Goal: Task Accomplishment & Management: Manage account settings

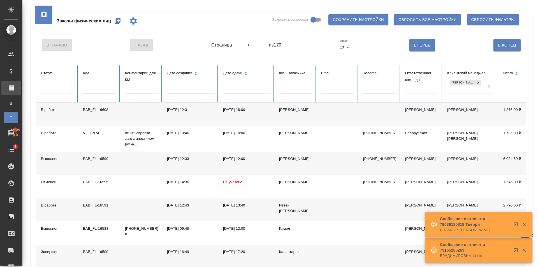
click at [118, 19] on icon "button" at bounding box center [118, 21] width 6 height 6
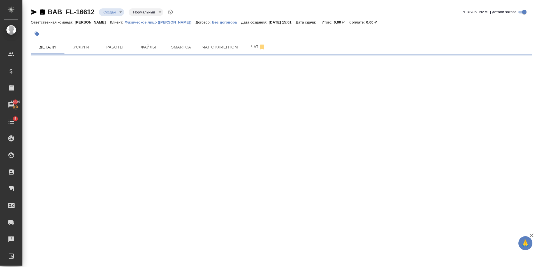
select select "RU"
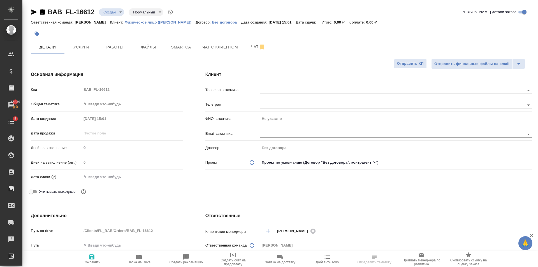
type textarea "x"
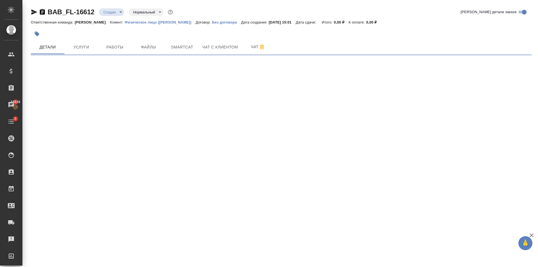
select select "RU"
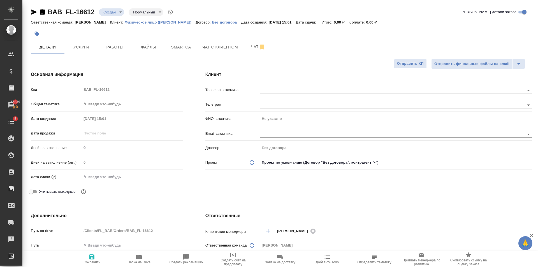
type textarea "x"
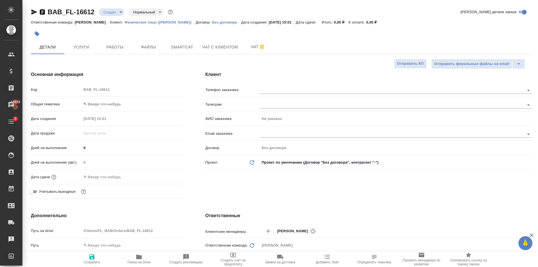
type textarea "x"
click at [128, 108] on body "🙏 .cls-1 fill:#fff; AWATERA Golubev Dmitry Клиенты Спецификации Заказы 15839 Ча…" at bounding box center [269, 133] width 538 height 267
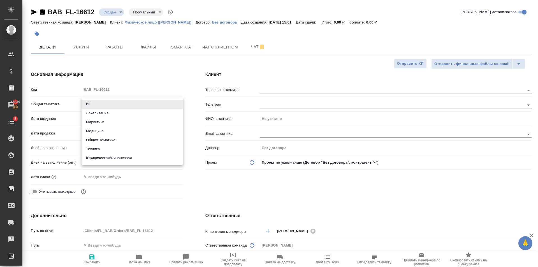
click at [142, 158] on li "Юридическая/Финансовая" at bounding box center [132, 158] width 101 height 9
type input "yr-fn"
type textarea "x"
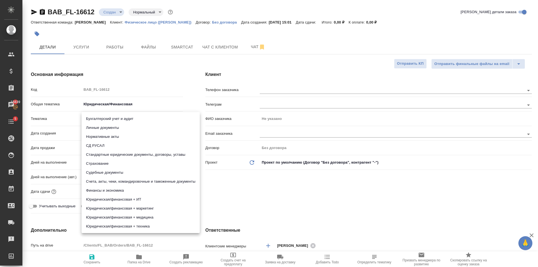
click at [112, 117] on body "🙏 .cls-1 fill:#fff; AWATERA Golubev Dmitry Клиенты Спецификации Заказы 15839 Ча…" at bounding box center [269, 133] width 538 height 267
click at [172, 153] on li "Стандартные юридические документы, договоры, уставы" at bounding box center [141, 154] width 118 height 9
type textarea "x"
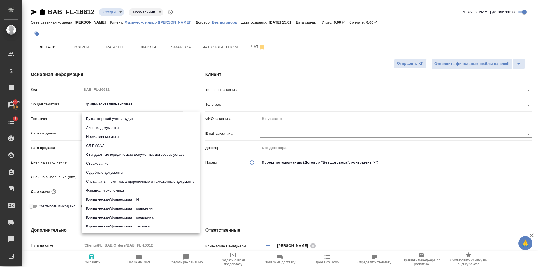
type input "5f647205b73bc97568ca66bf"
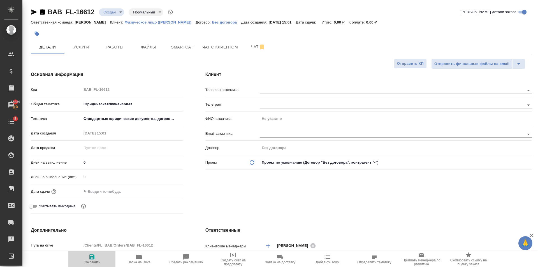
click at [90, 264] on span "Сохранить" at bounding box center [92, 262] width 17 height 4
type textarea "x"
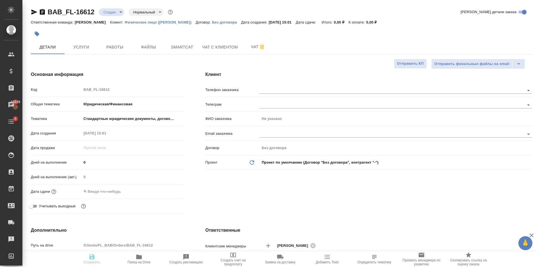
type textarea "x"
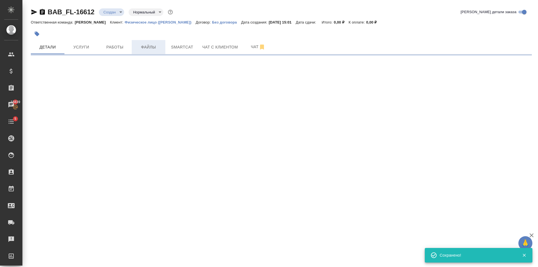
click at [147, 49] on span "Файлы" at bounding box center [148, 47] width 27 height 7
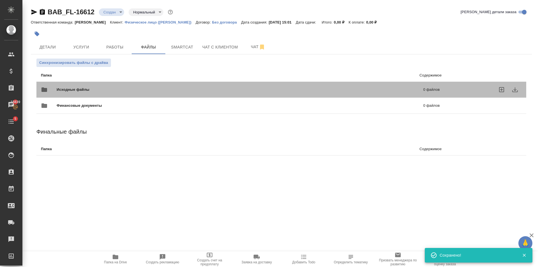
click at [79, 91] on span "Исходные файлы" at bounding box center [157, 90] width 200 height 6
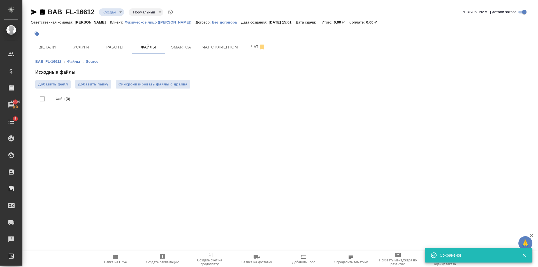
click at [54, 77] on div "Исходные файлы Добавить файл Добавить папку Синхронизировать файлы с драйва Фай…" at bounding box center [281, 89] width 492 height 41
click at [62, 88] on label "Добавить файл" at bounding box center [52, 84] width 35 height 8
click at [0, 0] on input "Добавить файл" at bounding box center [0, 0] width 0 height 0
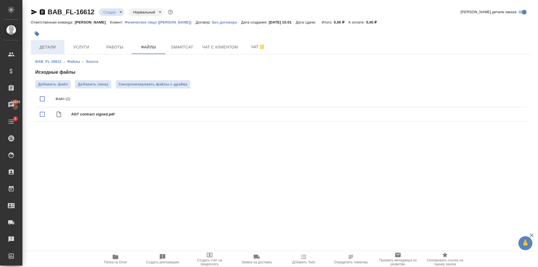
click at [51, 42] on button "Детали" at bounding box center [48, 47] width 34 height 14
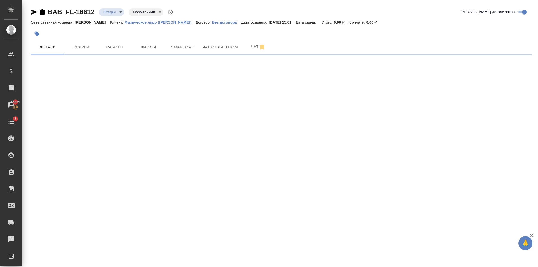
select select "RU"
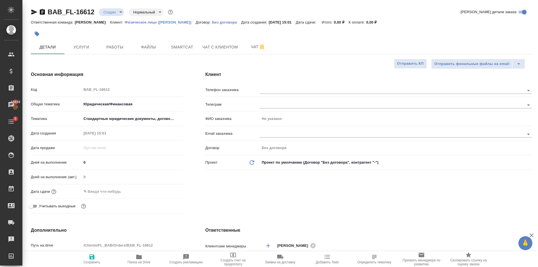
type textarea "x"
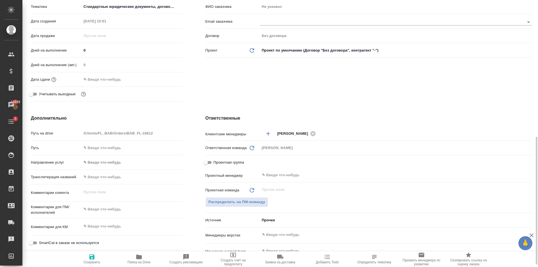
scroll to position [168, 0]
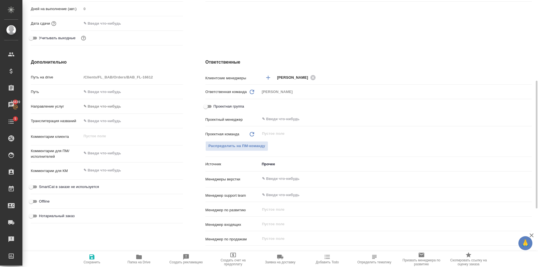
click at [44, 218] on span "Нотариальный заказ" at bounding box center [57, 216] width 36 height 6
click at [41, 218] on input "Нотариальный заказ" at bounding box center [31, 216] width 20 height 7
checkbox input "true"
type textarea "x"
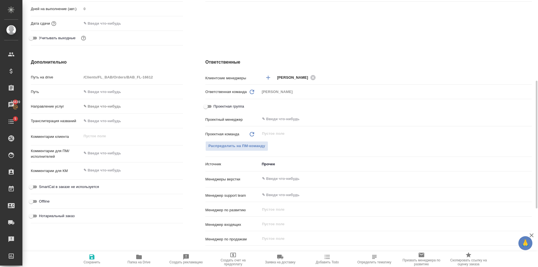
type textarea "x"
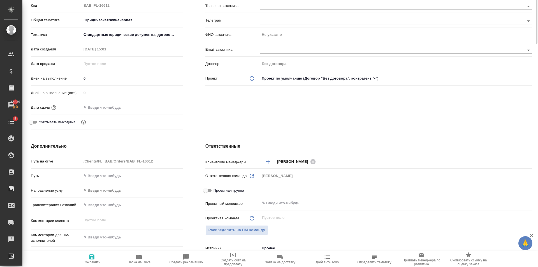
scroll to position [0, 0]
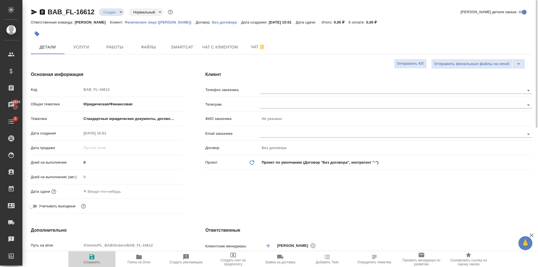
click at [88, 261] on span "Сохранить" at bounding box center [92, 262] width 17 height 4
type textarea "x"
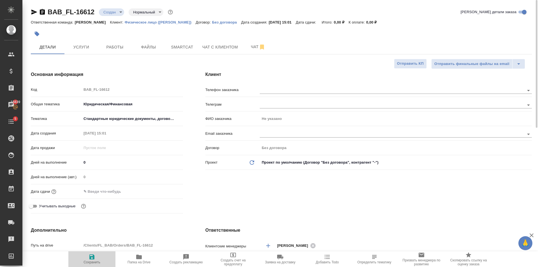
type textarea "x"
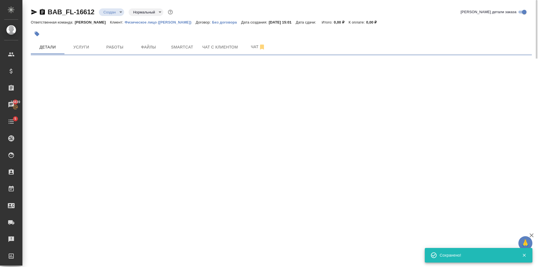
click at [116, 14] on body "🙏 .cls-1 fill:#fff; AWATERA Golubev Dmitry Клиенты Спецификации Заказы 15839 Ча…" at bounding box center [269, 133] width 538 height 267
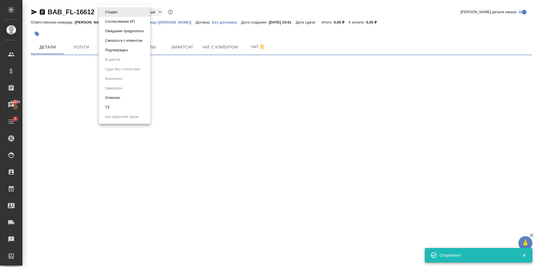
click at [122, 107] on li "ТЗ" at bounding box center [124, 108] width 51 height 10
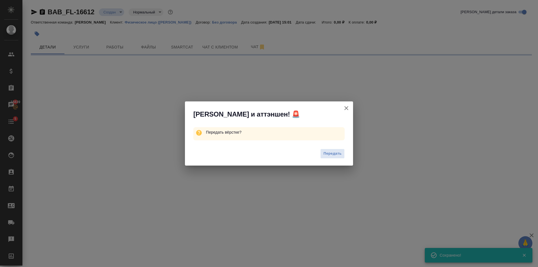
click at [333, 149] on div "Передать" at bounding box center [269, 154] width 168 height 22
click at [333, 153] on span "Передать" at bounding box center [332, 153] width 18 height 6
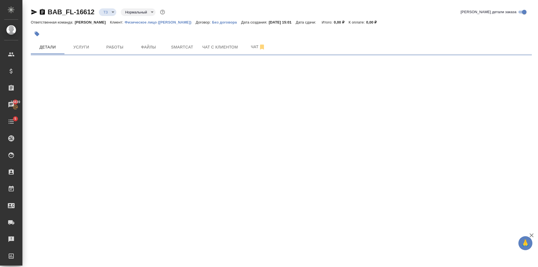
select select "RU"
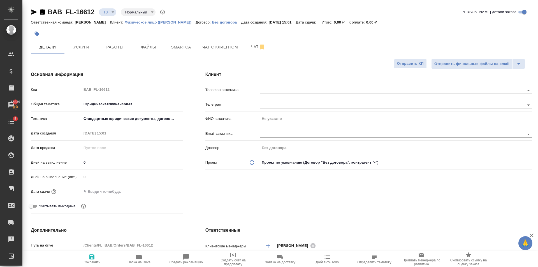
type textarea "x"
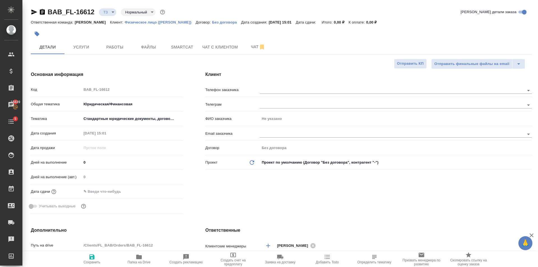
type textarea "x"
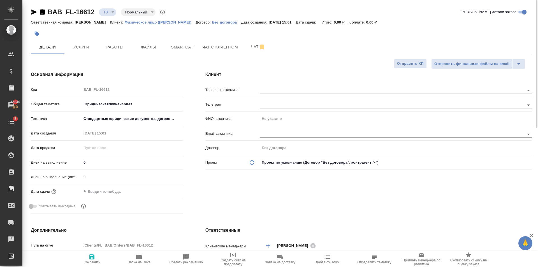
type textarea "x"
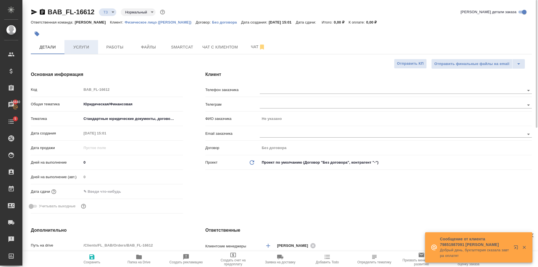
click at [83, 52] on button "Услуги" at bounding box center [81, 47] width 34 height 14
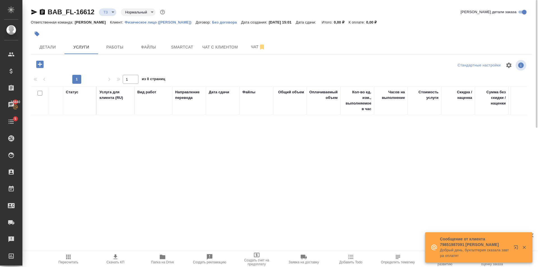
click at [37, 65] on icon "button" at bounding box center [39, 64] width 7 height 7
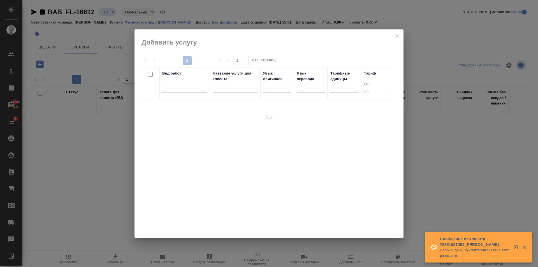
click at [185, 89] on div at bounding box center [184, 87] width 45 height 8
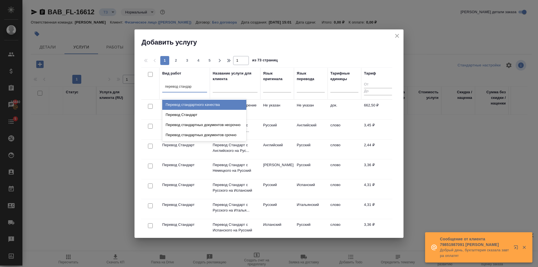
type input "перевод стандарт"
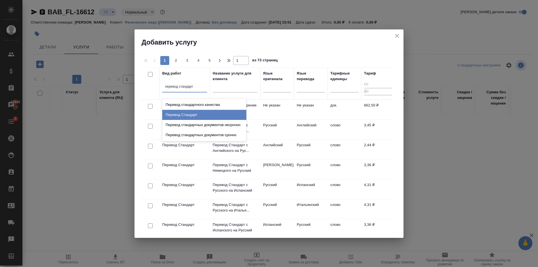
click at [240, 112] on div "Перевод Стандарт" at bounding box center [204, 115] width 84 height 10
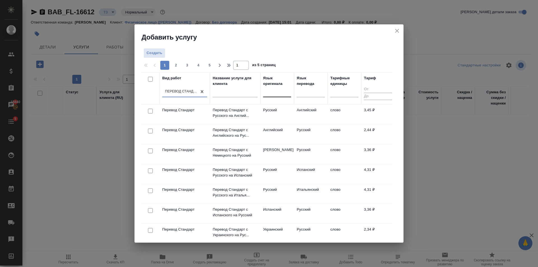
click at [278, 92] on div at bounding box center [277, 91] width 28 height 8
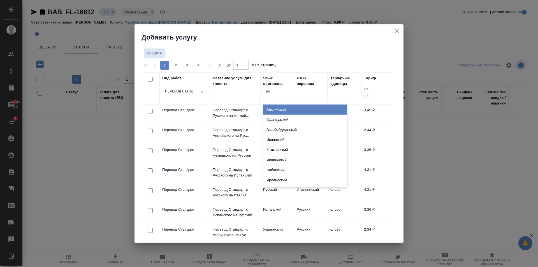
type input "англ"
click at [278, 105] on div "Английский" at bounding box center [305, 110] width 84 height 10
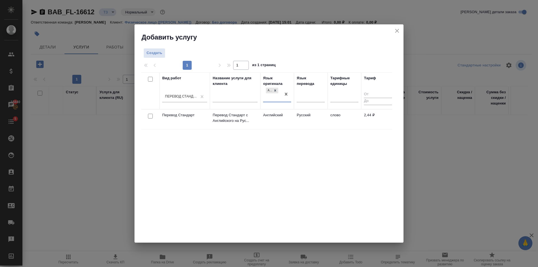
click at [295, 117] on td "Русский" at bounding box center [311, 120] width 34 height 20
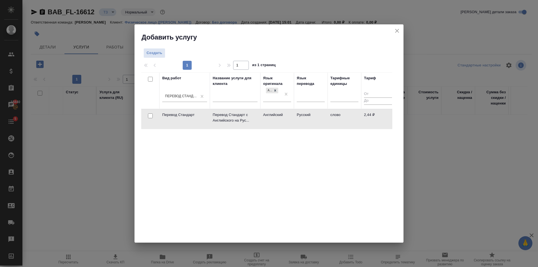
click at [295, 117] on td "Русский" at bounding box center [311, 119] width 34 height 20
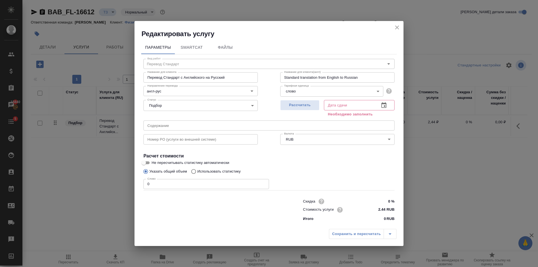
click at [262, 182] on input "0" at bounding box center [206, 184] width 126 height 10
click at [263, 183] on input "1" at bounding box center [206, 184] width 126 height 10
click at [263, 183] on input "2" at bounding box center [206, 184] width 126 height 10
click at [263, 183] on input "3" at bounding box center [206, 184] width 126 height 10
type input "4"
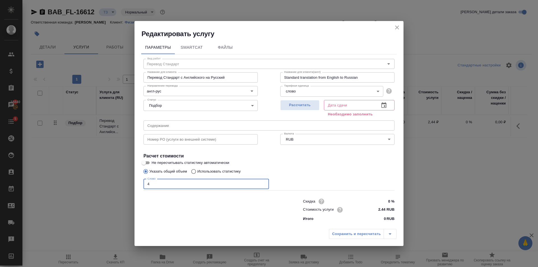
click at [263, 183] on input "4" at bounding box center [206, 184] width 126 height 10
click at [304, 109] on button "Рассчитать" at bounding box center [299, 105] width 39 height 10
type input "01.10.2025 15:15"
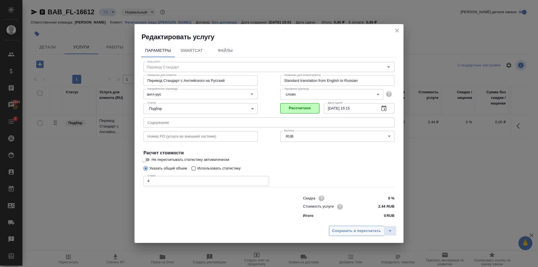
click at [363, 229] on span "Сохранить и пересчитать" at bounding box center [356, 231] width 49 height 6
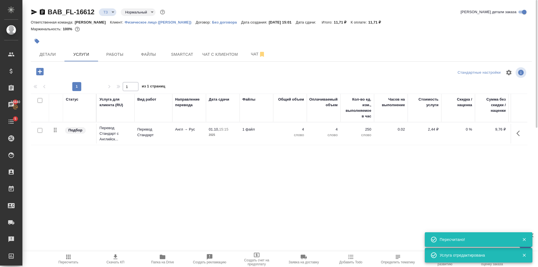
click at [41, 129] on input "checkbox" at bounding box center [40, 130] width 5 height 5
checkbox input "true"
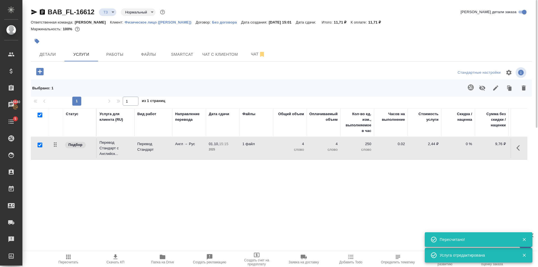
click at [472, 87] on icon "button" at bounding box center [471, 87] width 6 height 6
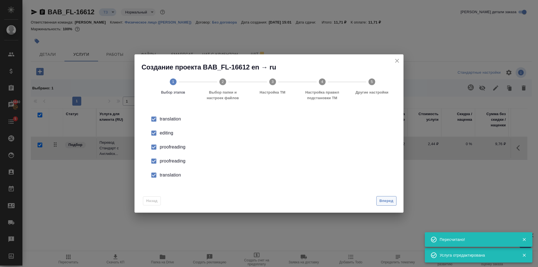
click at [385, 201] on span "Вперед" at bounding box center [386, 201] width 14 height 6
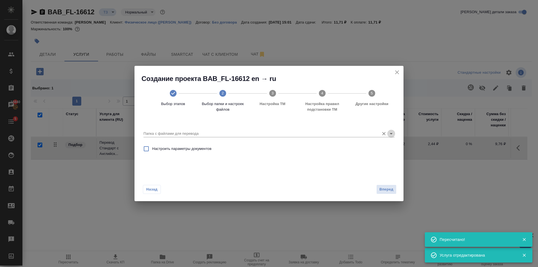
click at [390, 134] on icon "Open" at bounding box center [391, 133] width 7 height 7
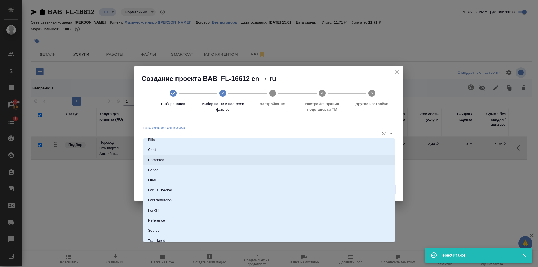
scroll to position [29, 0]
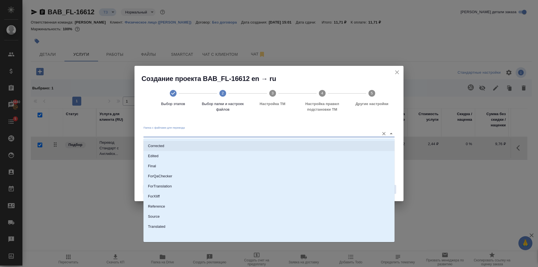
click at [163, 219] on li "Source" at bounding box center [268, 217] width 251 height 10
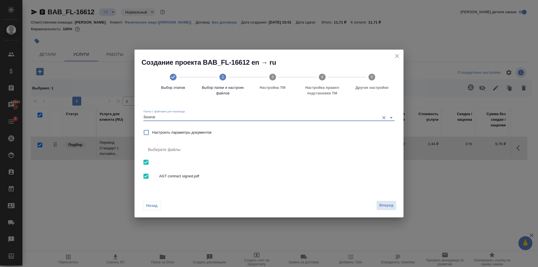
type input "Source"
click at [390, 205] on span "Вперед" at bounding box center [386, 205] width 14 height 6
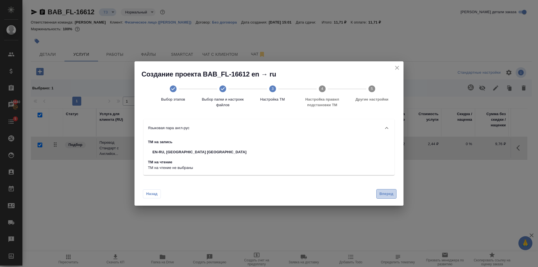
click at [381, 194] on span "Вперед" at bounding box center [386, 194] width 14 height 6
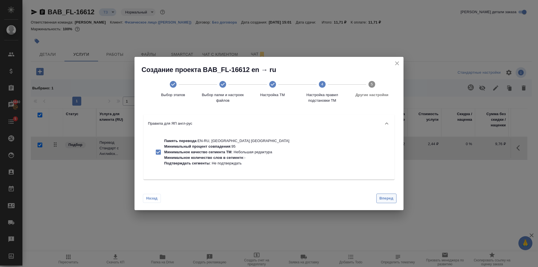
click at [388, 199] on span "Вперед" at bounding box center [386, 198] width 14 height 6
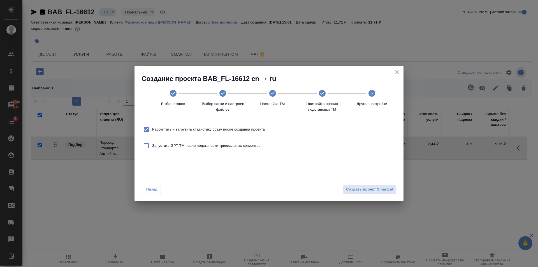
click at [211, 121] on div "Рассчитать и загрузить статистику сразу после создания проекта" at bounding box center [269, 129] width 256 height 16
click at [219, 136] on div "Рассчитать и загрузить статистику сразу после создания проекта" at bounding box center [269, 129] width 256 height 16
click at [221, 129] on span "Рассчитать и загрузить статистику сразу после создания проекта" at bounding box center [208, 130] width 113 height 6
click at [152, 129] on input "Рассчитать и загрузить статистику сразу после создания проекта" at bounding box center [146, 130] width 12 height 12
checkbox input "false"
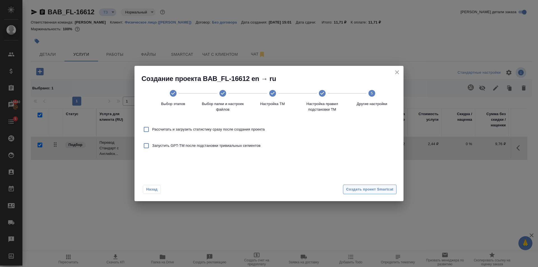
click at [376, 189] on span "Создать проект Smartcat" at bounding box center [369, 189] width 47 height 6
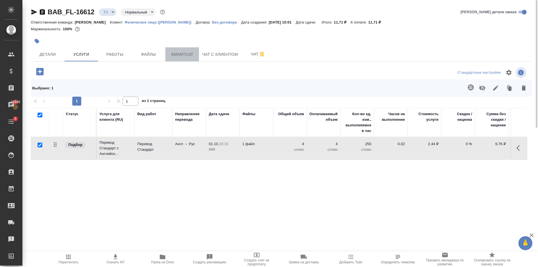
click at [185, 52] on span "Smartcat" at bounding box center [182, 54] width 27 height 7
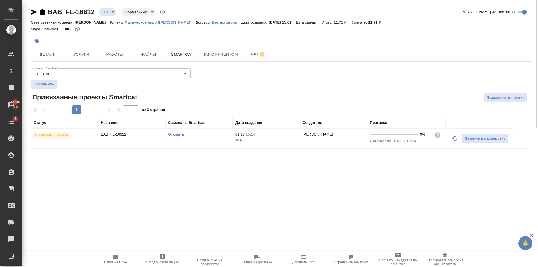
click at [179, 135] on link "Открыть" at bounding box center [176, 134] width 16 height 4
click at [83, 54] on span "Услуги" at bounding box center [81, 54] width 27 height 7
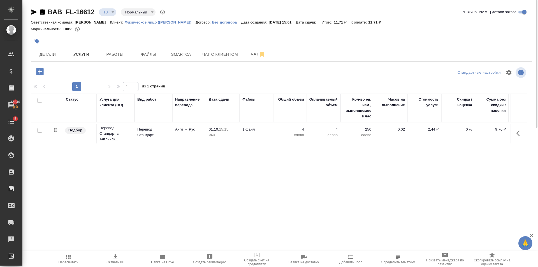
click at [237, 137] on td "01.10, 15:15 2025" at bounding box center [223, 134] width 34 height 20
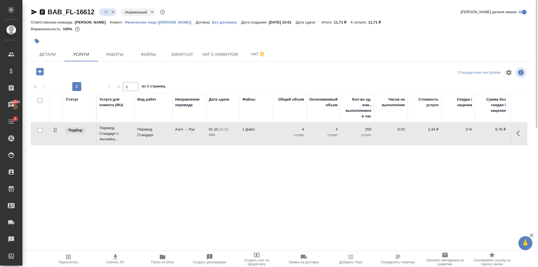
click at [237, 137] on td "01.10, 15:15 2025" at bounding box center [223, 134] width 34 height 20
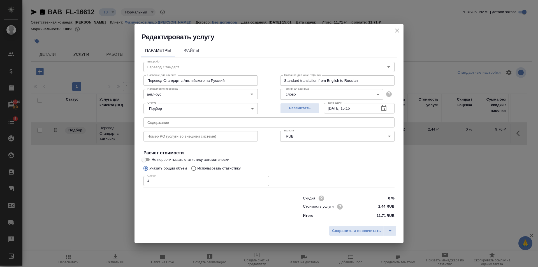
click at [238, 166] on p "Использовать статистику" at bounding box center [218, 169] width 43 height 6
click at [197, 166] on input "Использовать статистику" at bounding box center [192, 168] width 9 height 11
radio input "true"
radio input "false"
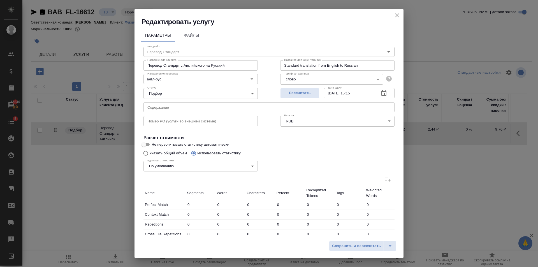
click at [385, 175] on label at bounding box center [387, 179] width 13 height 13
click at [0, 0] on input "file" at bounding box center [0, 0] width 0 height 0
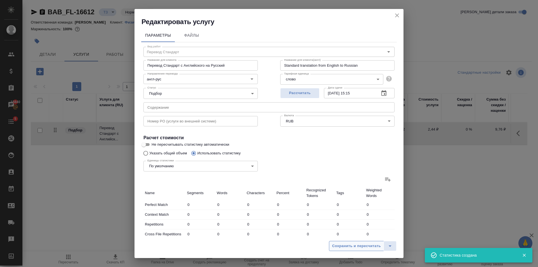
type input "2"
type input "26"
type input "5"
type input "17"
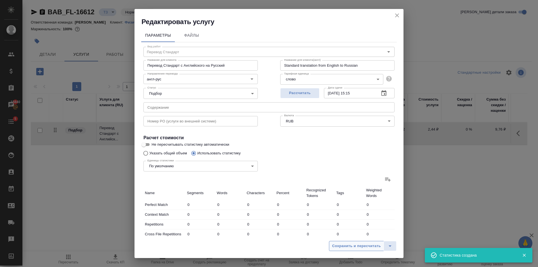
type input "136"
type input "25"
type input "36"
type input "276"
type input "11"
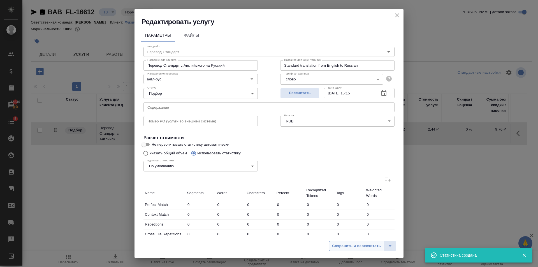
type input "20"
type input "152"
type input "4"
type input "49"
type input "314"
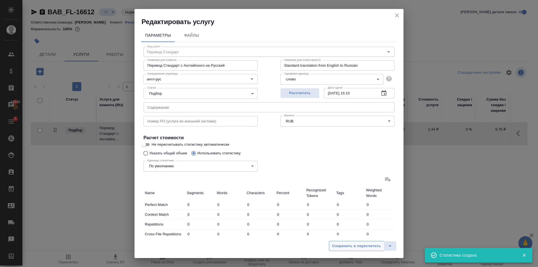
type input "9"
type input "55"
type input "356"
type input "124"
type input "4311"
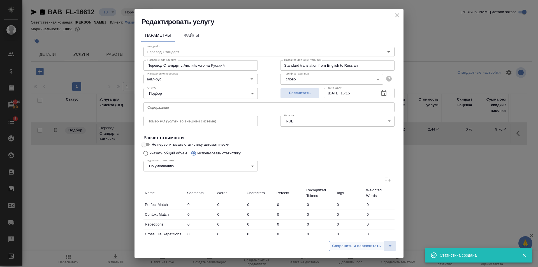
type input "26216"
type input "175"
type input "4473"
type input "27340"
type input "180"
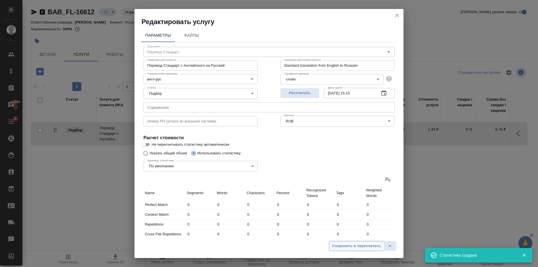
type input "4490"
type input "27476"
click at [367, 244] on span "Сохранить и пересчитать" at bounding box center [356, 246] width 49 height 6
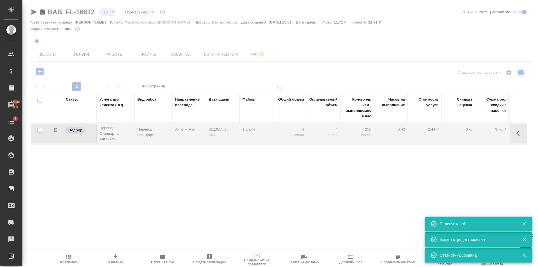
type input "new"
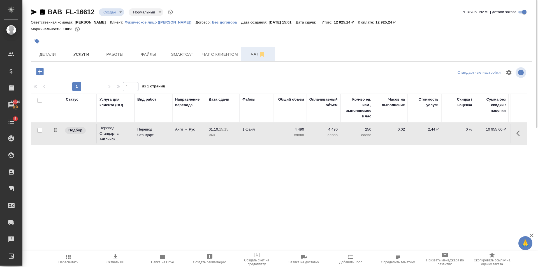
click at [250, 58] on button "Чат" at bounding box center [258, 54] width 34 height 14
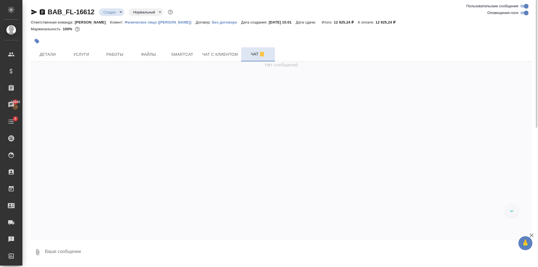
scroll to position [22, 0]
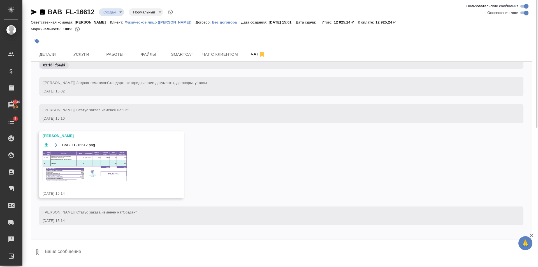
click at [97, 167] on img at bounding box center [85, 166] width 84 height 30
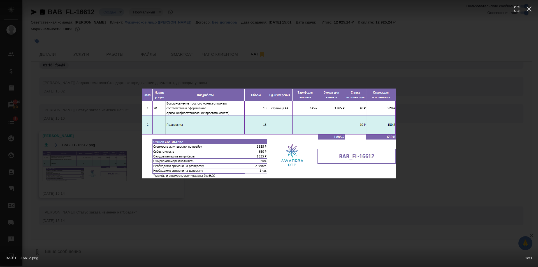
click at [192, 202] on div "BAB_FL-16612.png 1 of 1" at bounding box center [269, 133] width 538 height 267
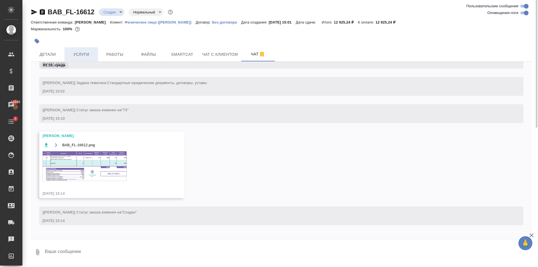
click at [87, 55] on span "Услуги" at bounding box center [81, 54] width 27 height 7
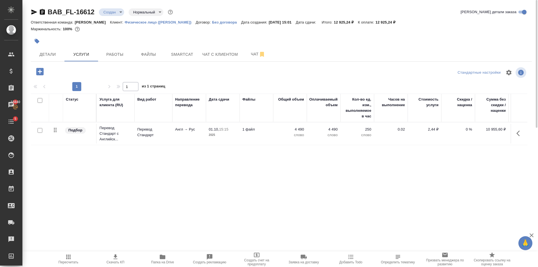
click at [42, 71] on icon "button" at bounding box center [40, 72] width 10 height 10
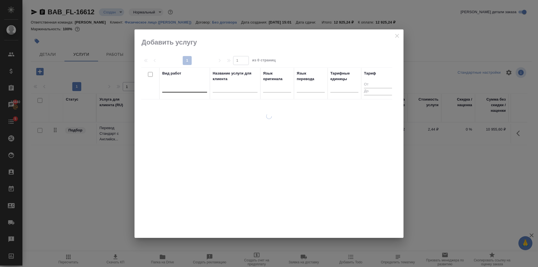
click at [186, 91] on div at bounding box center [184, 87] width 45 height 8
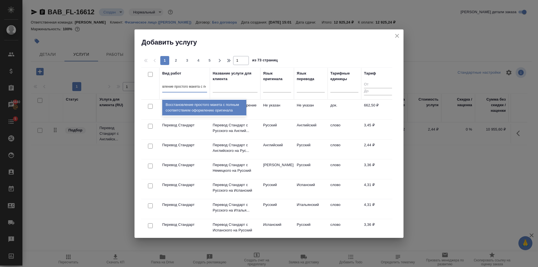
type input "восстановление простого макета с полн"
click at [228, 107] on div "Восстановление простого макета с полным соответствием оформлению оригинала" at bounding box center [204, 108] width 84 height 16
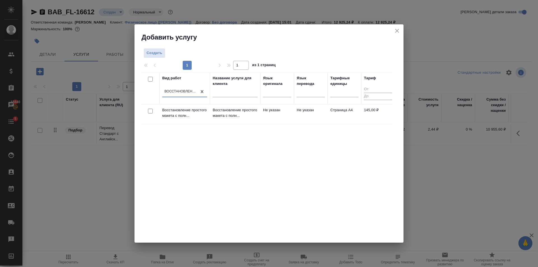
scroll to position [0, 1]
click at [314, 118] on td "Не указан" at bounding box center [311, 115] width 34 height 20
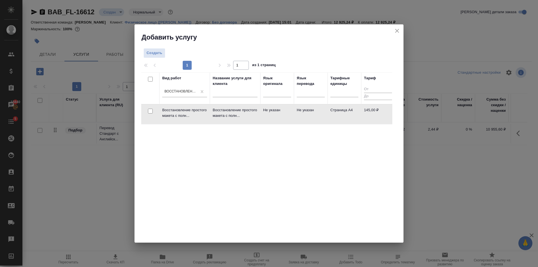
click at [314, 118] on td "Не указан" at bounding box center [311, 115] width 34 height 20
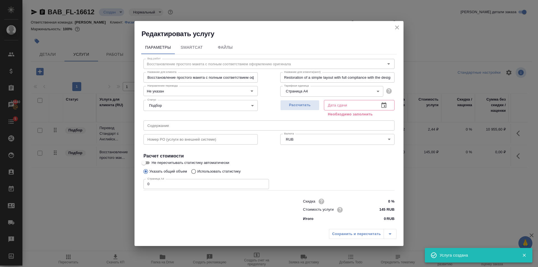
click at [196, 185] on input "0" at bounding box center [206, 184] width 126 height 10
type input "13"
click at [294, 106] on span "Рассчитать" at bounding box center [299, 105] width 33 height 6
type input "01.10.2025 15:18"
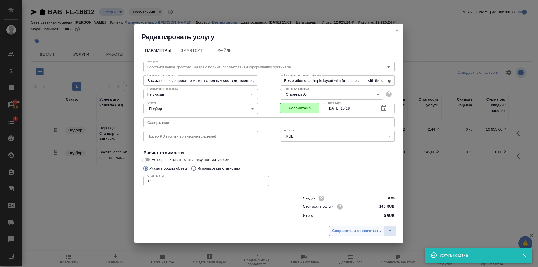
click at [359, 228] on span "Сохранить и пересчитать" at bounding box center [356, 231] width 49 height 6
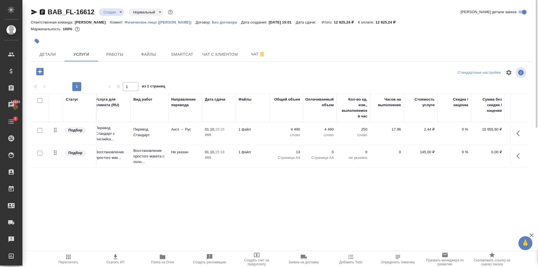
scroll to position [0, 32]
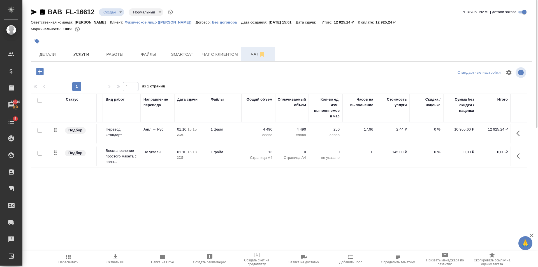
click at [249, 50] on button "Чат" at bounding box center [258, 54] width 34 height 14
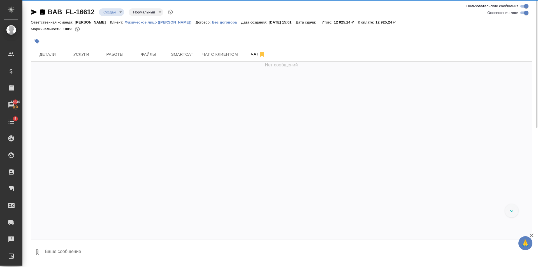
scroll to position [52, 0]
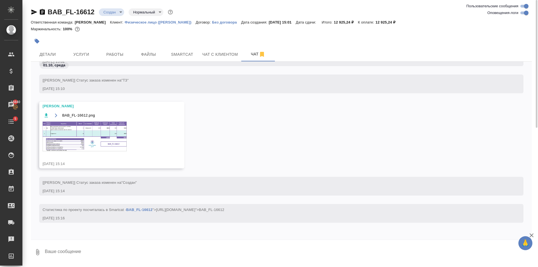
click at [112, 129] on img at bounding box center [85, 137] width 84 height 30
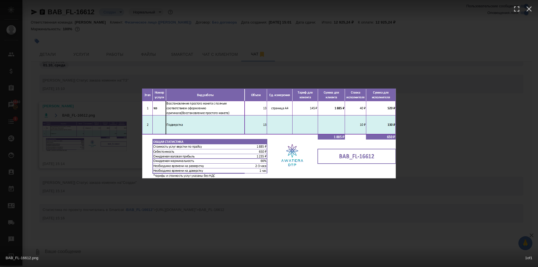
click at [238, 204] on div "BAB_FL-16612.png 1 of 1" at bounding box center [269, 133] width 538 height 267
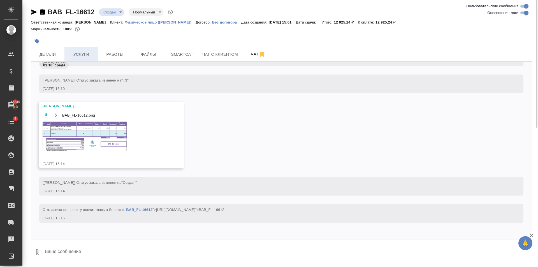
click at [82, 55] on span "Услуги" at bounding box center [81, 54] width 27 height 7
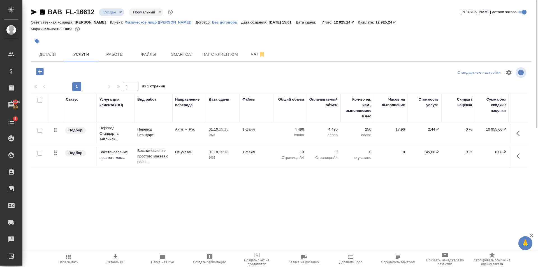
click at [36, 11] on icon "button" at bounding box center [34, 12] width 7 height 7
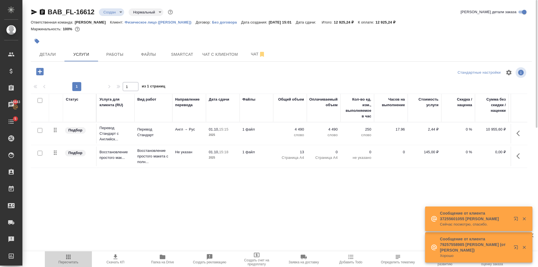
click at [70, 259] on icon "button" at bounding box center [68, 257] width 4 height 4
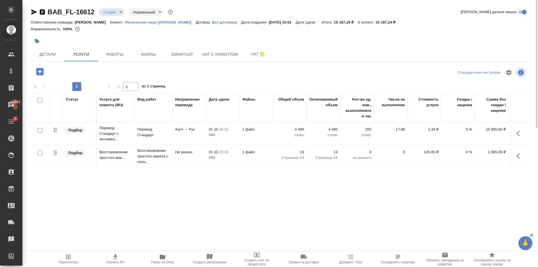
click at [37, 38] on button "button" at bounding box center [37, 41] width 12 height 12
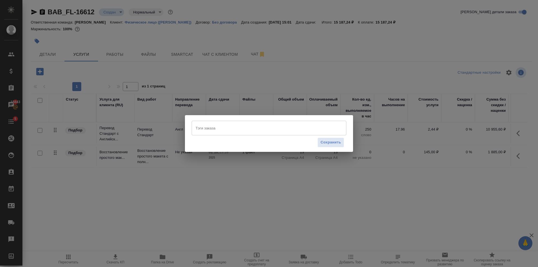
click at [239, 129] on input "Тэги заказа" at bounding box center [263, 128] width 139 height 10
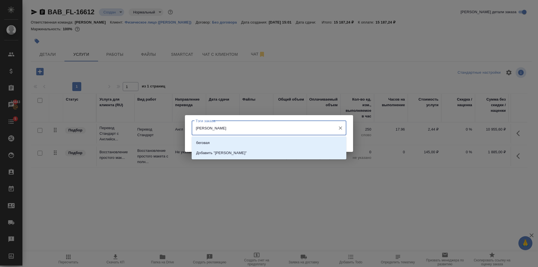
type input "беговая"
click at [242, 138] on li "беговая" at bounding box center [269, 143] width 155 height 10
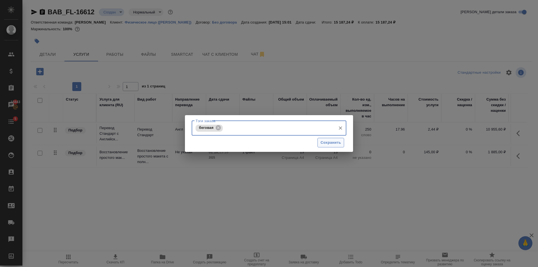
click at [338, 142] on span "Сохранить" at bounding box center [331, 143] width 20 height 6
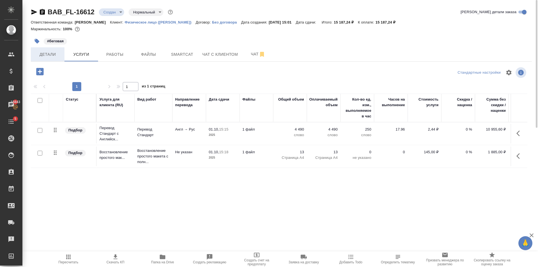
click at [49, 51] on span "Детали" at bounding box center [47, 54] width 27 height 7
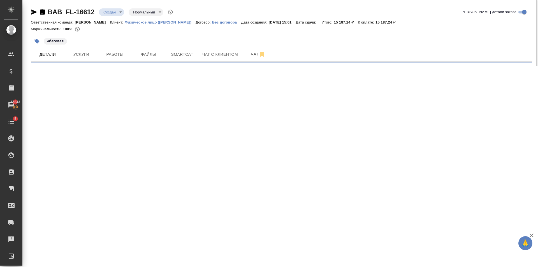
select select "RU"
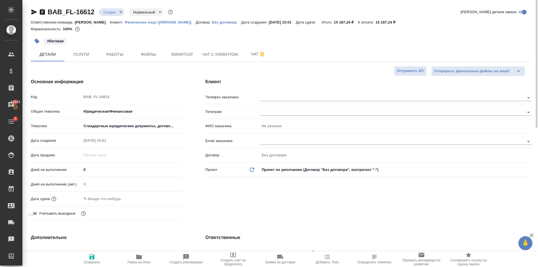
type textarea "x"
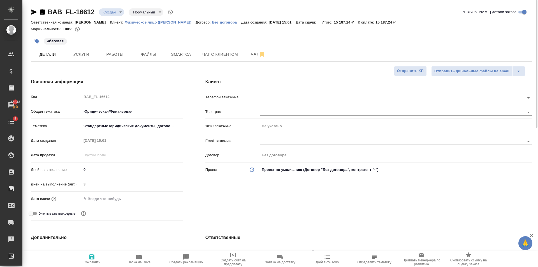
type textarea "x"
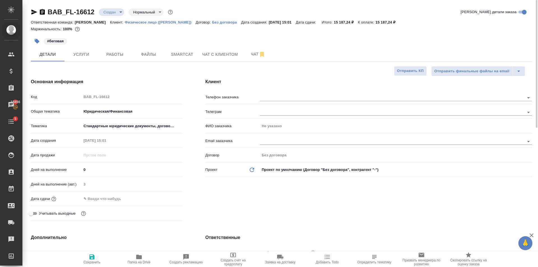
type textarea "x"
click at [280, 99] on input "text" at bounding box center [383, 97] width 246 height 7
type textarea "x"
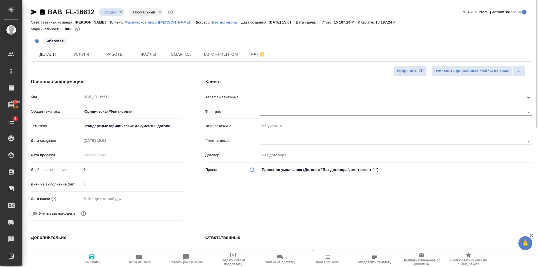
type textarea "x"
click at [269, 92] on div at bounding box center [396, 97] width 272 height 10
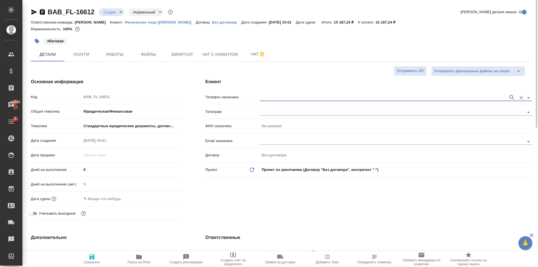
click at [282, 94] on div at bounding box center [396, 97] width 272 height 10
click at [296, 99] on input "text" at bounding box center [383, 97] width 246 height 7
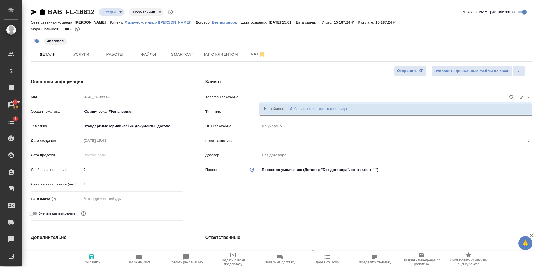
click at [314, 107] on div "Добавить новое контактное лицо" at bounding box center [318, 109] width 57 height 6
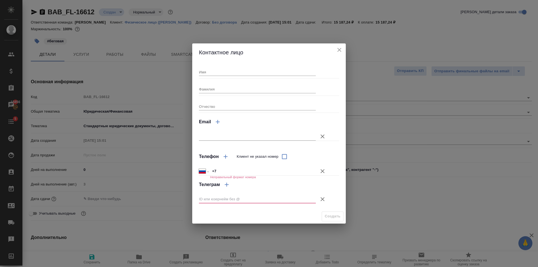
click at [237, 75] on input "Имя" at bounding box center [257, 72] width 117 height 8
type input "Анастасия"
click at [215, 86] on input "Фамилия" at bounding box center [257, 89] width 117 height 8
type input "Маскаева"
click at [325, 195] on button "Клиент не указал номер" at bounding box center [322, 199] width 13 height 13
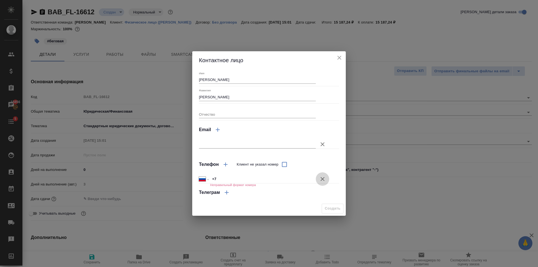
click at [323, 176] on icon "button" at bounding box center [322, 179] width 7 height 7
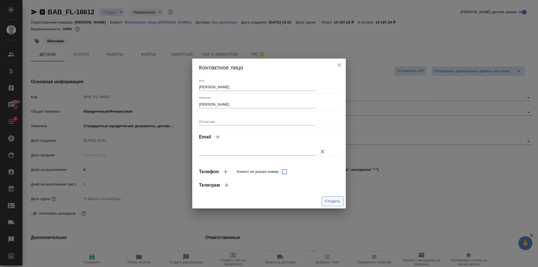
click at [332, 205] on button "Создать" at bounding box center [333, 201] width 22 height 10
type input "Маскаева Анастасия"
type textarea "x"
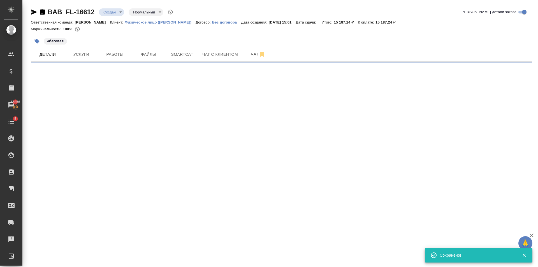
type input "holyTrinity"
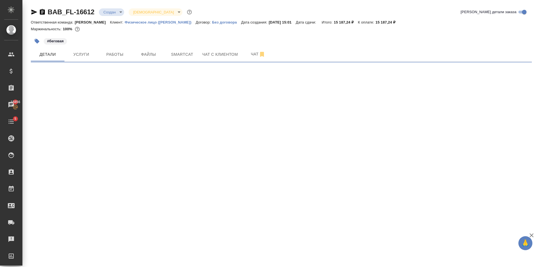
select select "RU"
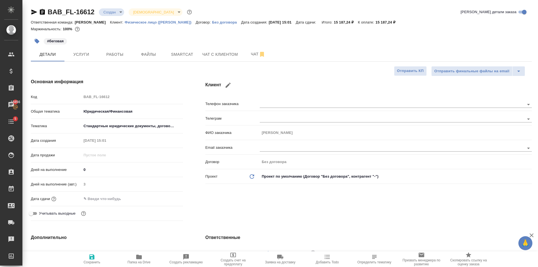
type textarea "x"
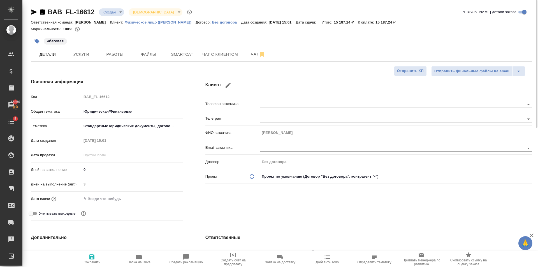
type textarea "x"
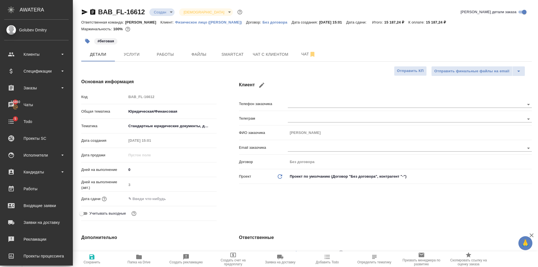
type textarea "x"
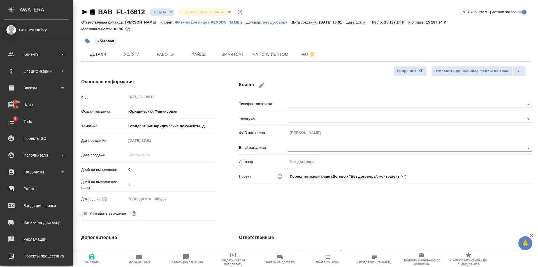
type textarea "x"
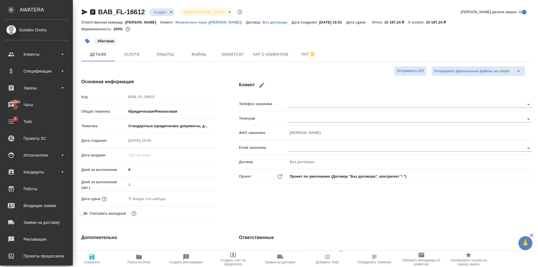
type textarea "x"
click at [200, 60] on button "Файлы" at bounding box center [199, 54] width 34 height 14
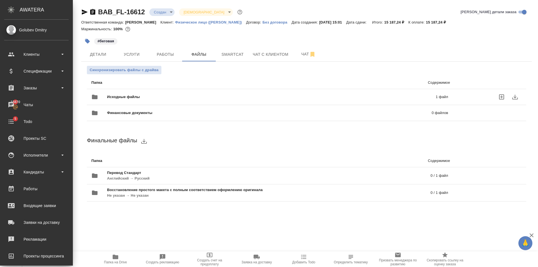
click at [164, 92] on div "Исходные файлы 1 файл" at bounding box center [269, 96] width 357 height 13
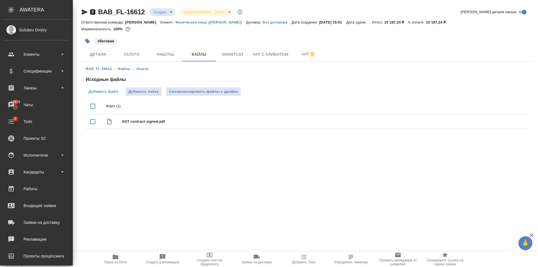
click at [113, 93] on span "Добавить файл" at bounding box center [104, 92] width 30 height 6
click at [0, 0] on input "Добавить файл" at bounding box center [0, 0] width 0 height 0
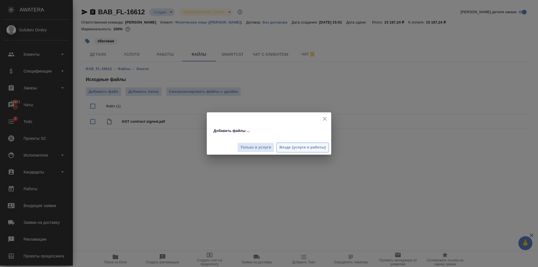
click at [325, 147] on span "Везде (услуги и работы)" at bounding box center [302, 147] width 47 height 6
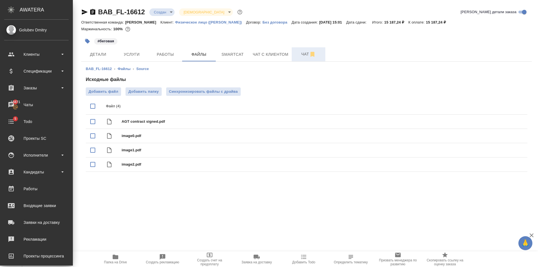
click at [305, 57] on span "Чат" at bounding box center [308, 54] width 27 height 7
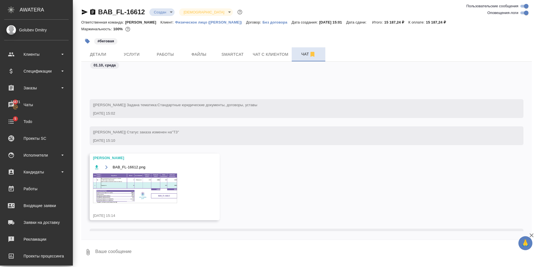
scroll to position [52, 0]
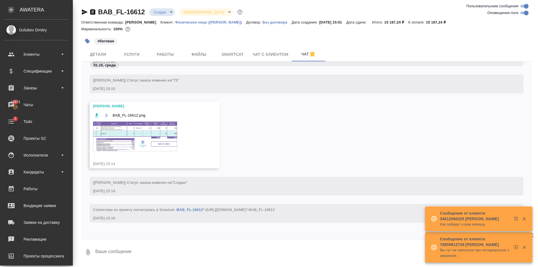
click at [150, 245] on textarea at bounding box center [313, 252] width 437 height 19
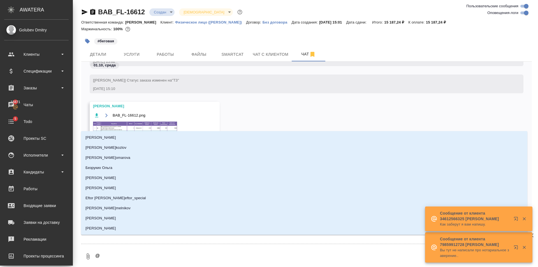
type textarea "@П"
type input "П"
type textarea "@Пе"
type input "Пе"
type textarea "@Пет"
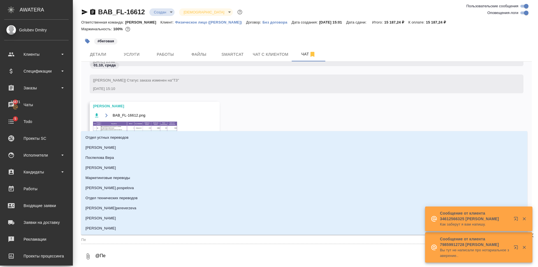
type input "Пет"
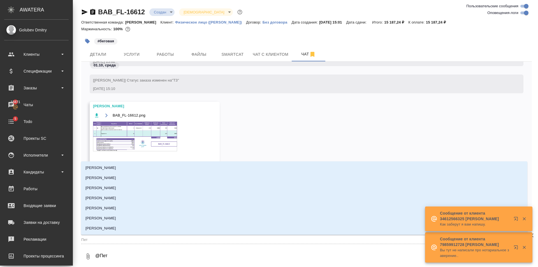
type textarea "@Петр"
type input "Петр"
type textarea "@Петро"
type input "Петро"
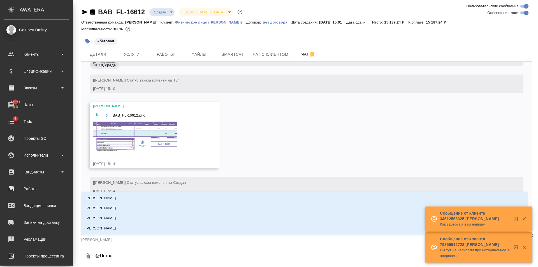
type textarea "@Петров"
type input "Петров"
type textarea "@Петрова"
type input "Петрова"
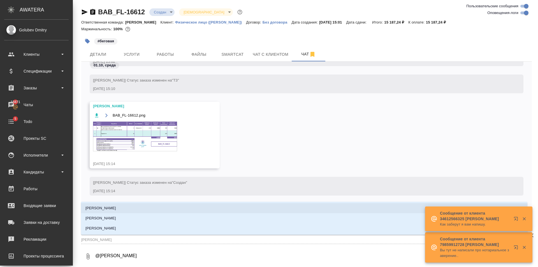
click at [140, 203] on li "Петрова Валерия" at bounding box center [304, 208] width 446 height 10
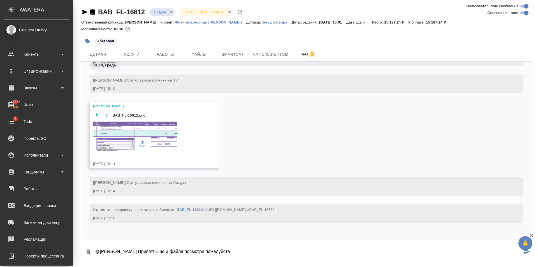
type textarea "@Петрова Валерия Привет! Ещё 3 файла посмотри пожалуйста"
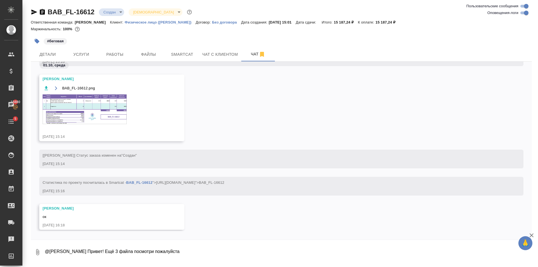
scroll to position [120, 0]
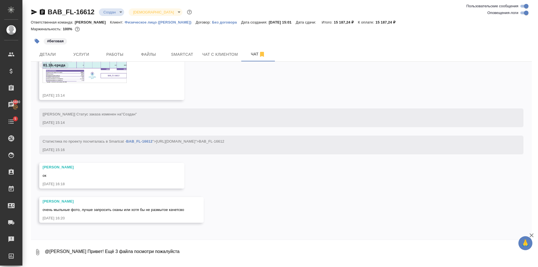
click at [77, 252] on textarea "@Петрова Валерия Привет! Ещё 3 файла посмотри пожалуйста" at bounding box center [288, 252] width 488 height 19
click at [34, 257] on button "0" at bounding box center [37, 252] width 13 height 19
click at [44, 224] on span "С локального диска" at bounding box center [36, 222] width 38 height 7
click at [0, 0] on input "С локального диска" at bounding box center [0, 0] width 0 height 0
click at [78, 252] on textarea "@Петрова Валерия Привет! Ещё 3 файла посмотри пожалуйста" at bounding box center [283, 252] width 478 height 19
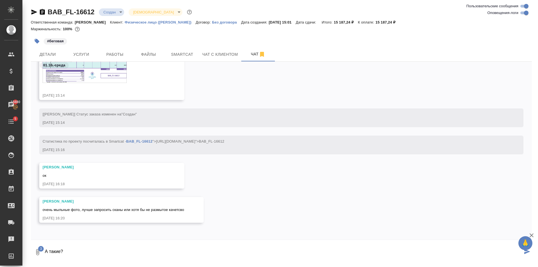
type textarea "А такие?"
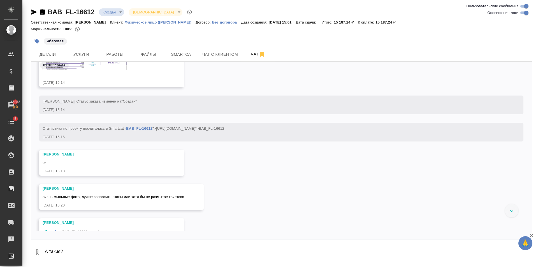
scroll to position [197, 0]
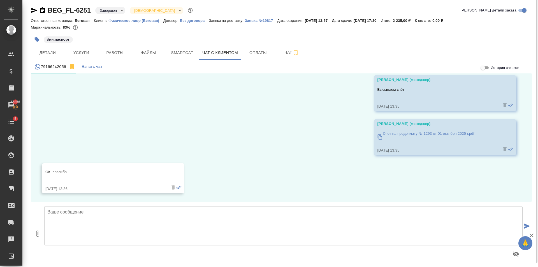
scroll to position [3, 0]
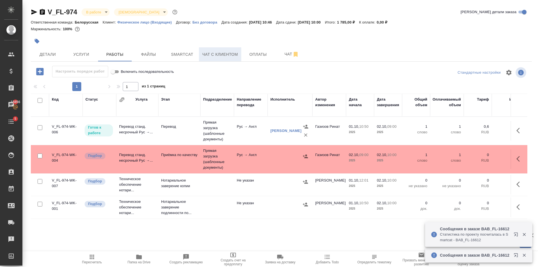
click at [226, 57] on span "Чат с клиентом" at bounding box center [220, 54] width 36 height 7
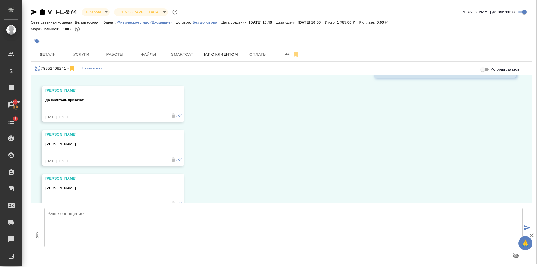
scroll to position [1507, 0]
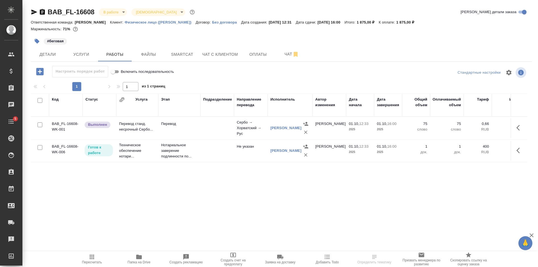
click at [141, 257] on icon "button" at bounding box center [139, 257] width 6 height 4
click at [185, 132] on td "Перевод" at bounding box center [179, 128] width 42 height 20
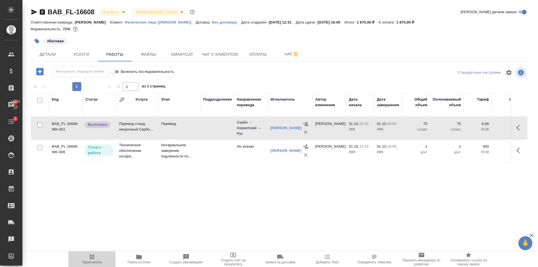
click at [92, 254] on icon "button" at bounding box center [92, 257] width 7 height 7
click at [118, 9] on body "🙏 .cls-1 fill:#fff; AWATERA Golubev Dmitry Клиенты Спецификации Заказы 15889 Ча…" at bounding box center [269, 133] width 538 height 267
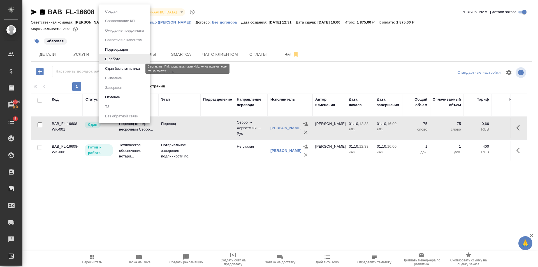
click at [135, 69] on button "Сдан без статистики" at bounding box center [122, 69] width 38 height 6
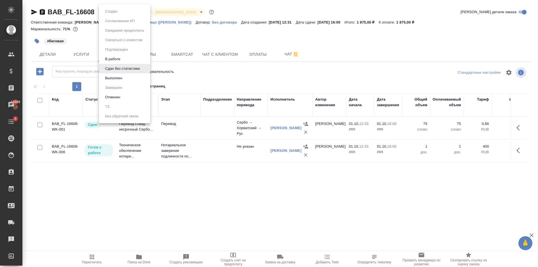
click at [121, 9] on body "🙏 .cls-1 fill:#fff; AWATERA Golubev Dmitry Клиенты Спецификации Заказы 15889 Ча…" at bounding box center [269, 133] width 538 height 267
click at [139, 80] on li "Выполнен" at bounding box center [124, 78] width 51 height 10
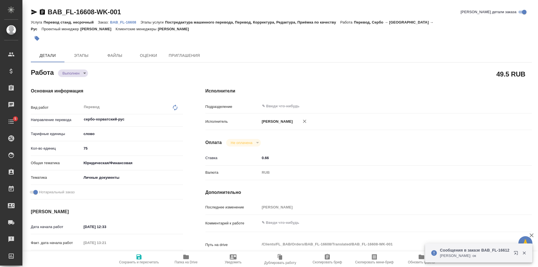
type textarea "x"
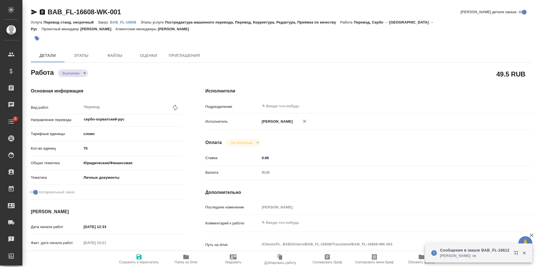
type textarea "x"
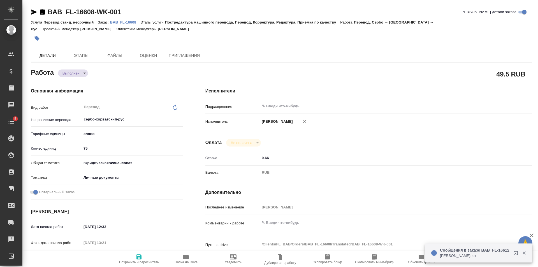
type textarea "x"
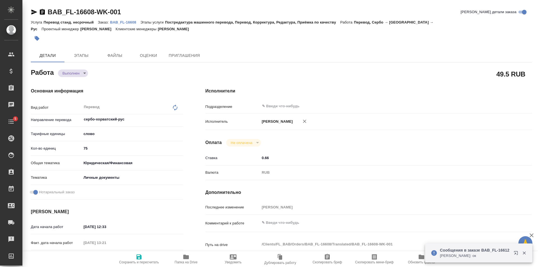
type textarea "x"
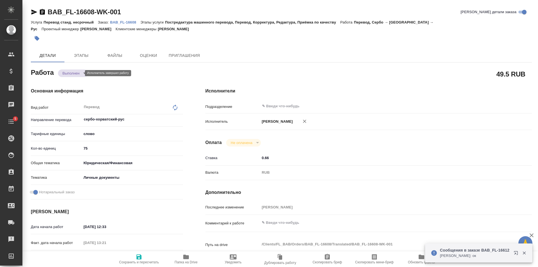
click at [75, 72] on body "🙏 .cls-1 fill:#fff; AWATERA Golubev Dmitry Клиенты Спецификации Заказы Чаты 5 T…" at bounding box center [269, 133] width 538 height 267
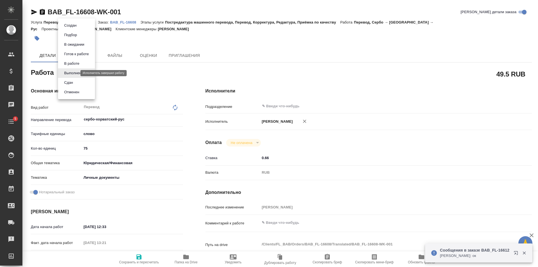
type textarea "x"
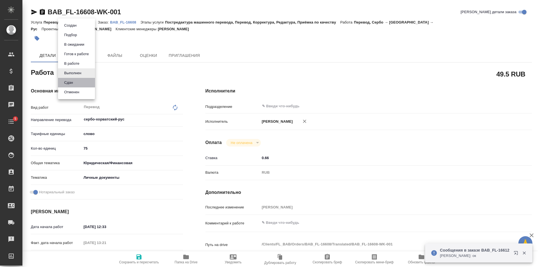
click at [80, 83] on li "Сдан" at bounding box center [76, 83] width 37 height 10
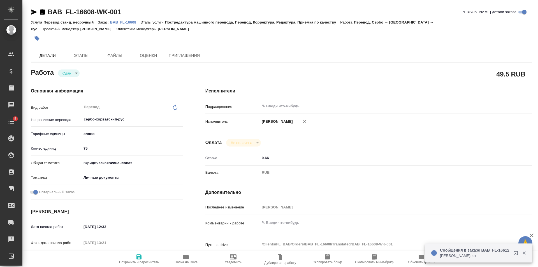
type textarea "x"
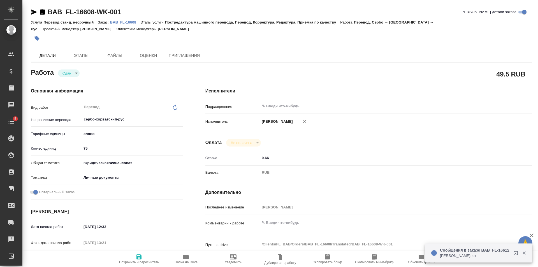
type textarea "x"
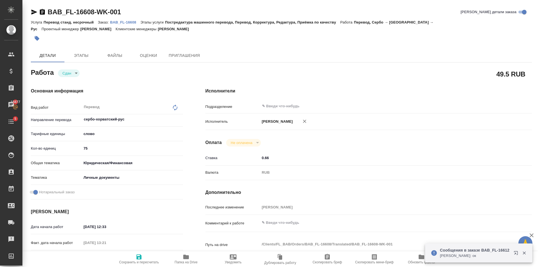
type textarea "x"
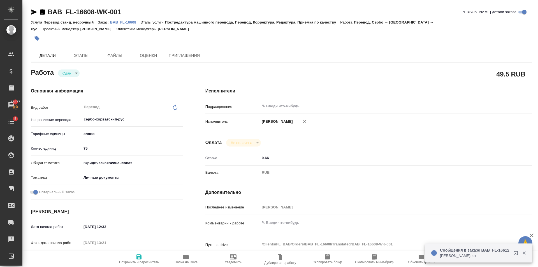
click at [137, 259] on icon "button" at bounding box center [138, 256] width 5 height 5
type textarea "x"
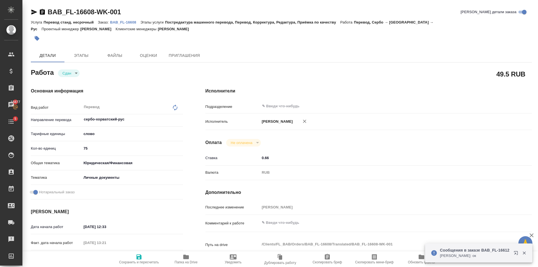
type textarea "x"
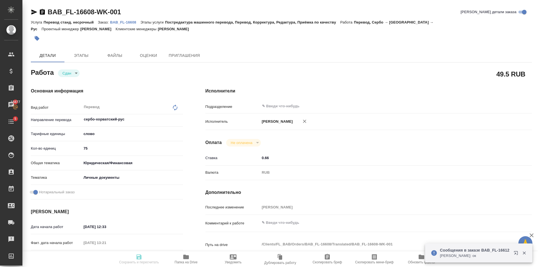
type textarea "x"
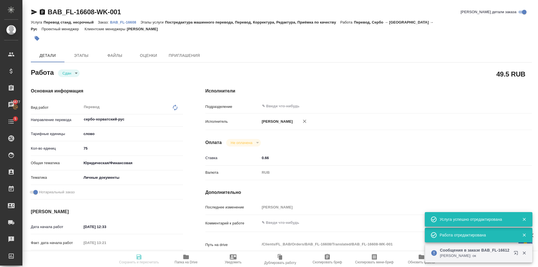
type input "closed"
type textarea "Перевод"
type textarea "x"
type input "сербо-хорватский-рус"
type input "5a8b1489cc6b4906c91bfd90"
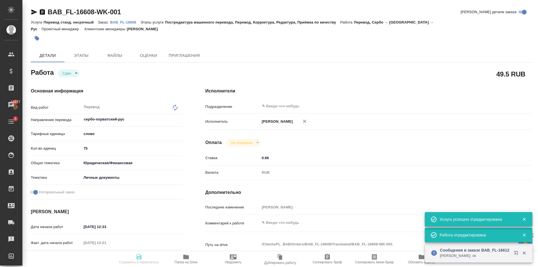
type input "75"
type input "yr-fn"
type input "5a8b8b956a9677013d343cfe"
checkbox input "true"
type input "01.10.2025 12:33"
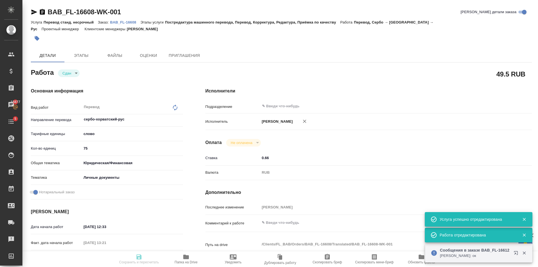
type input "01.10.2025 13:21"
type input "01.10.2025 16:00"
type input "01.10.2025 15:27"
type input "01.10.2025 16:00"
type input "notPayed"
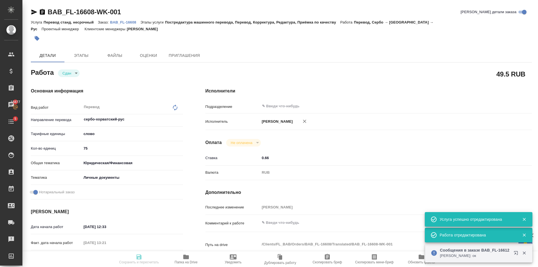
type input "0.66"
type input "RUB"
type input "[PERSON_NAME]"
type textarea "x"
type textarea "/Clients/FL_BAB/Orders/BAB_FL-16608/Translated/BAB_FL-16608-WK-001"
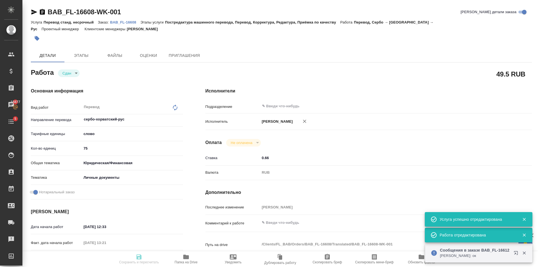
type textarea "x"
type input "BAB_FL-16608"
type input "Перевод станд. несрочный"
type input "Постредактура машинного перевода, Перевод, Корректура, Редактура, Приёмка по ка…"
type input "[PERSON_NAME]"
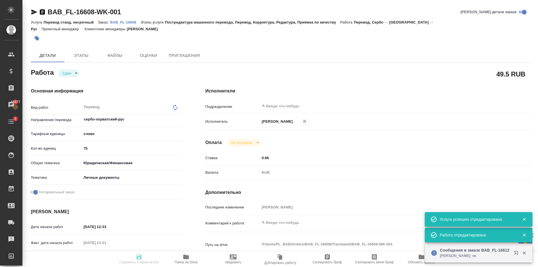
type input "/Clients/FL_BAB/Orders/BAB_FL-16608"
type textarea "x"
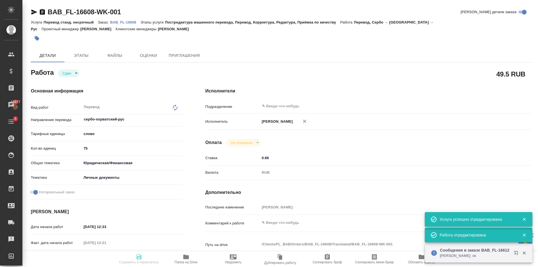
type textarea "x"
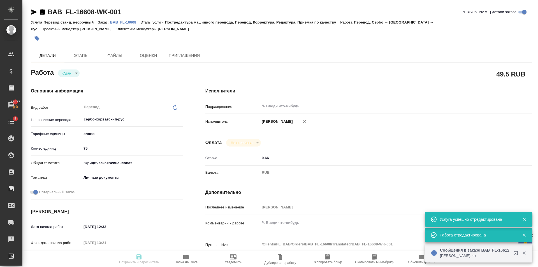
type textarea "x"
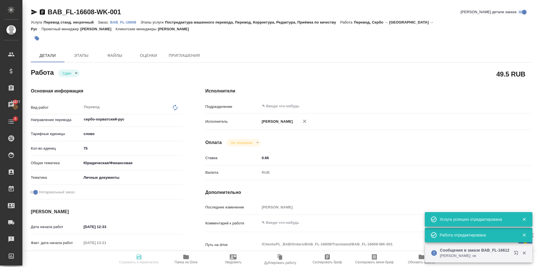
type textarea "x"
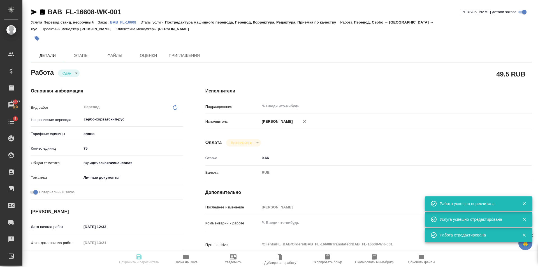
type input "closed"
type textarea "Перевод"
type textarea "x"
type input "сербо-хорватский-рус"
type input "5a8b1489cc6b4906c91bfd90"
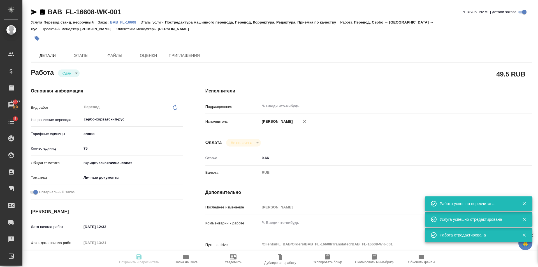
type input "75"
type input "yr-fn"
type input "5a8b8b956a9677013d343cfe"
checkbox input "true"
type input "01.10.2025 12:33"
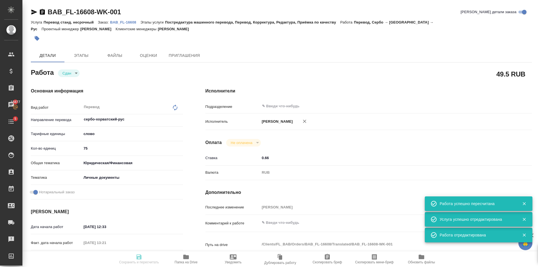
type input "01.10.2025 13:21"
type input "01.10.2025 16:00"
type input "01.10.2025 15:27"
type input "01.10.2025 16:00"
type input "notPayed"
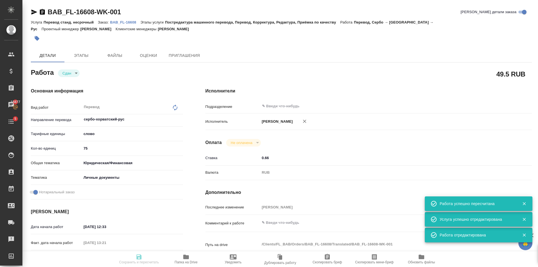
type input "0.66"
type input "RUB"
type input "Голубев Дмитрий"
type textarea "x"
type textarea "/Clients/FL_BAB/Orders/BAB_FL-16608/Translated/BAB_FL-16608-WK-001"
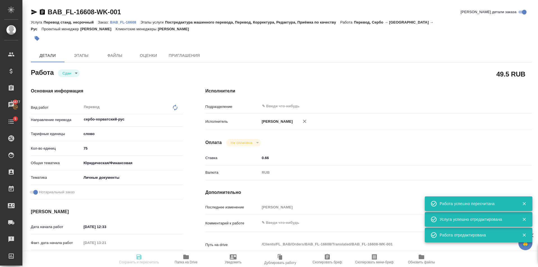
type textarea "x"
type input "BAB_FL-16608"
type input "Перевод станд. несрочный"
type input "Постредактура машинного перевода, Перевод, Корректура, Редактура, Приёмка по ка…"
type input "Голубев Дмитрий"
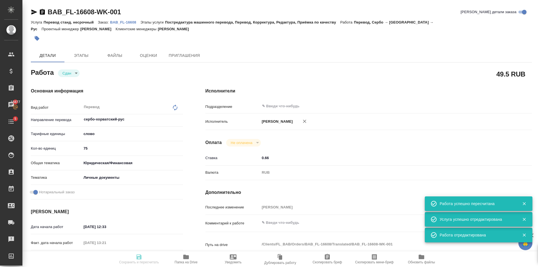
type input "/Clients/FL_BAB/Orders/BAB_FL-16608"
type textarea "x"
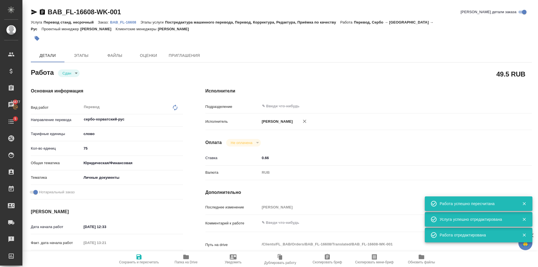
type textarea "x"
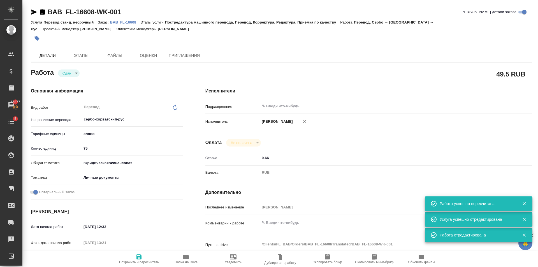
type textarea "x"
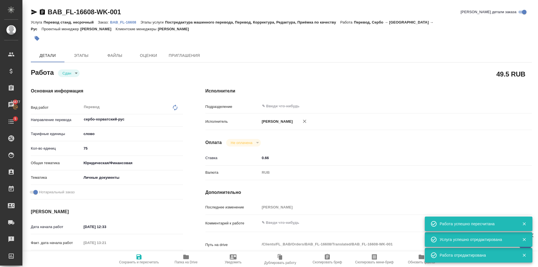
type textarea "x"
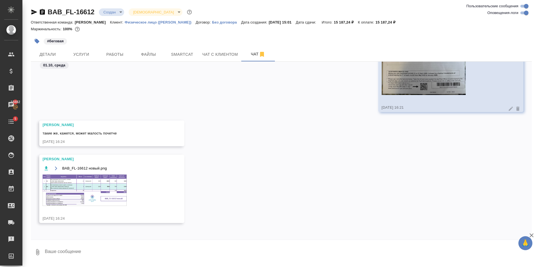
scroll to position [624, 0]
click at [108, 196] on img at bounding box center [85, 189] width 84 height 31
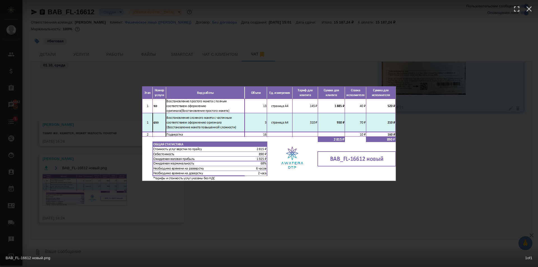
click at [318, 215] on div "BAB_FL-16612 новый.png 1 of 1" at bounding box center [269, 133] width 538 height 267
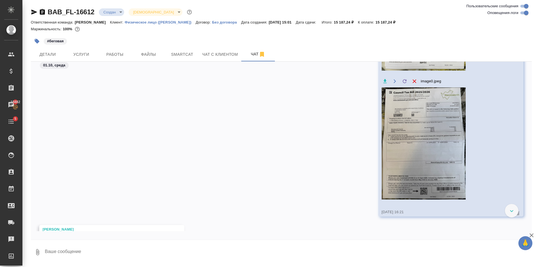
scroll to position [512, 0]
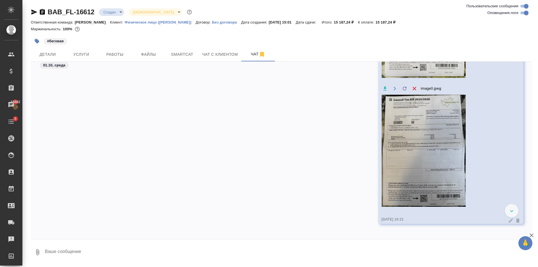
click at [414, 149] on img at bounding box center [424, 151] width 84 height 112
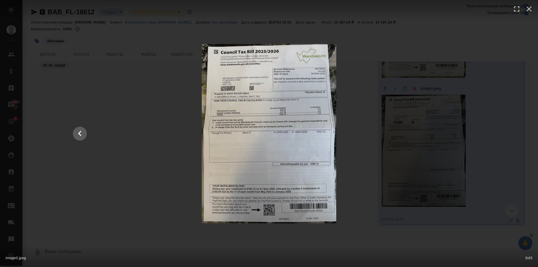
click at [430, 142] on div at bounding box center [269, 133] width 404 height 179
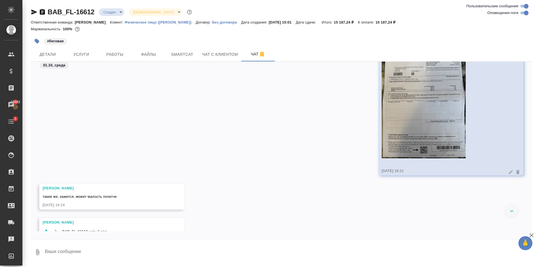
scroll to position [624, 0]
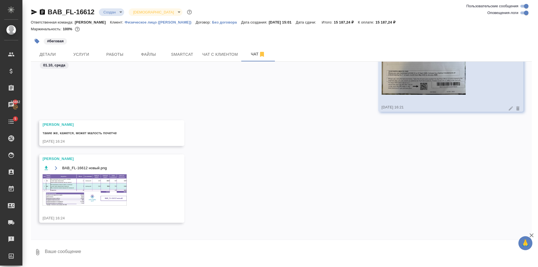
click at [107, 238] on div "01.10, [DATE] А такие? image2.jpeg image1.jpeg image0.jpeg [DATE] 16:21 [PERSON…" at bounding box center [281, 151] width 501 height 178
click at [106, 251] on textarea at bounding box center [288, 252] width 488 height 19
type textarea "о"
type textarea "Ок, попробую уточнить по более чётким. Спасибо!"
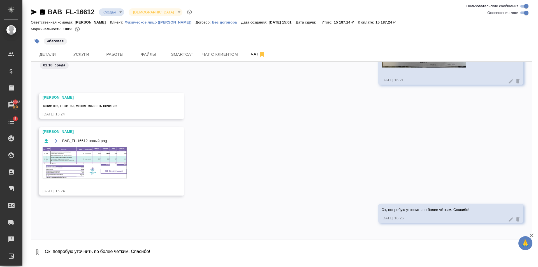
click at [96, 167] on img at bounding box center [85, 162] width 84 height 31
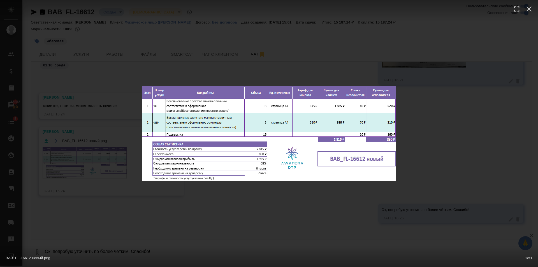
click at [224, 214] on div "BAB_FL-16612 новый.png 1 of 1" at bounding box center [269, 133] width 538 height 267
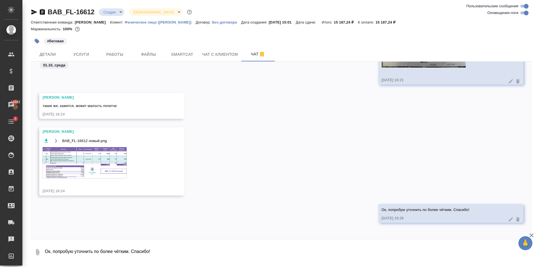
click at [70, 47] on div "#беговая" at bounding box center [198, 41] width 334 height 12
click at [90, 57] on span "Услуги" at bounding box center [81, 54] width 27 height 7
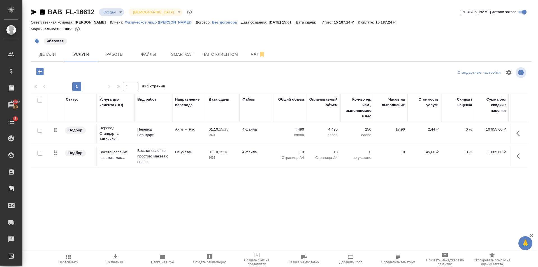
click at [47, 71] on button "button" at bounding box center [39, 71] width 15 height 11
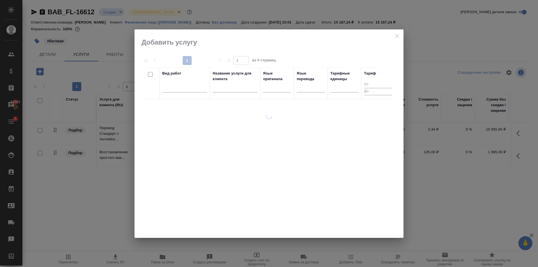
click at [177, 94] on div at bounding box center [184, 89] width 45 height 15
click at [178, 90] on div at bounding box center [184, 87] width 45 height 8
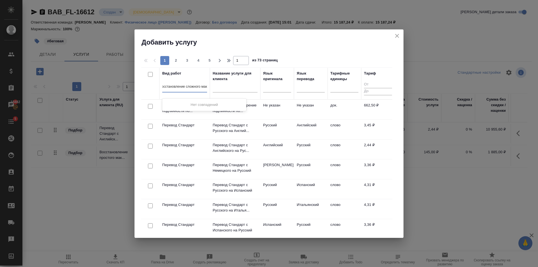
scroll to position [0, 9]
type input "восстановление сложного мак"
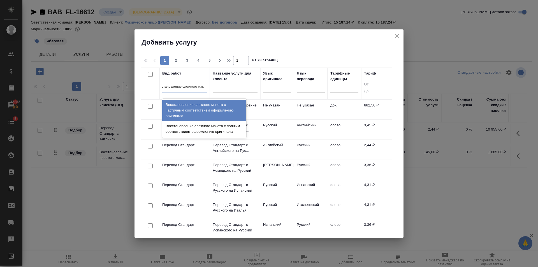
click at [219, 101] on div "Восстановление сложного макета с частичным соответствием оформлению оригинала" at bounding box center [204, 110] width 84 height 21
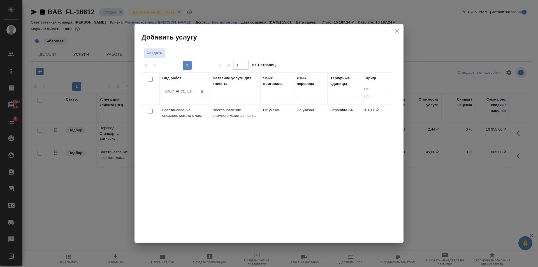
scroll to position [0, 1]
click at [289, 114] on td "Не указан" at bounding box center [277, 115] width 34 height 20
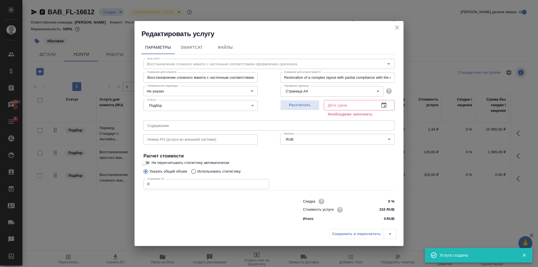
click at [264, 182] on input "1" at bounding box center [206, 184] width 126 height 10
click at [264, 182] on input "2" at bounding box center [206, 184] width 126 height 10
click at [264, 182] on input "3" at bounding box center [206, 184] width 126 height 10
click at [264, 182] on input "4" at bounding box center [206, 184] width 126 height 10
type input "3"
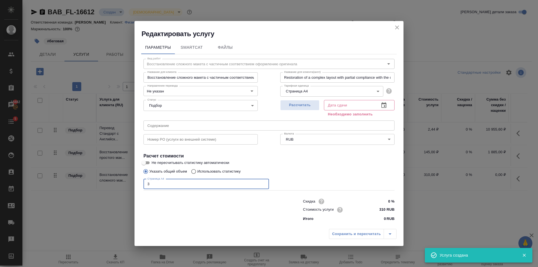
click at [263, 185] on input "3" at bounding box center [206, 184] width 126 height 10
click at [307, 106] on span "Рассчитать" at bounding box center [299, 105] width 33 height 6
type input "01.10.2025 17:02"
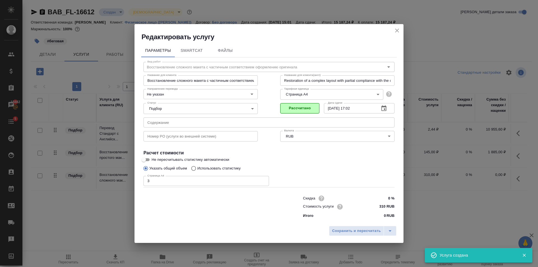
click at [363, 224] on div "Сохранить и пересчитать" at bounding box center [269, 233] width 269 height 20
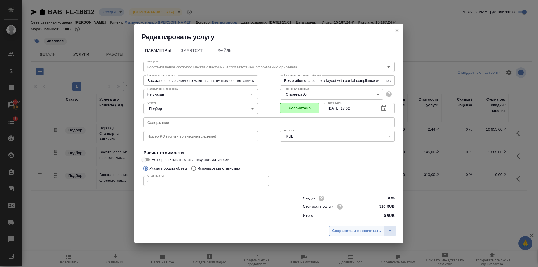
click at [371, 233] on span "Сохранить и пересчитать" at bounding box center [356, 231] width 49 height 6
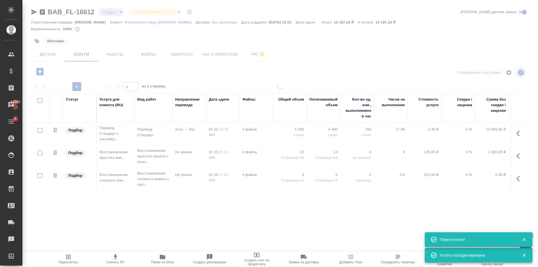
click at [252, 57] on span "Чат" at bounding box center [258, 54] width 27 height 7
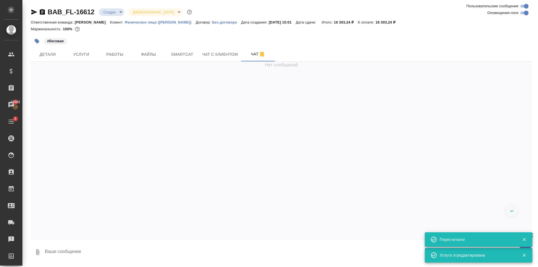
scroll to position [652, 0]
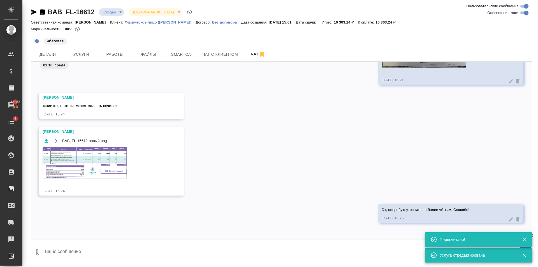
click at [83, 151] on img at bounding box center [85, 162] width 84 height 31
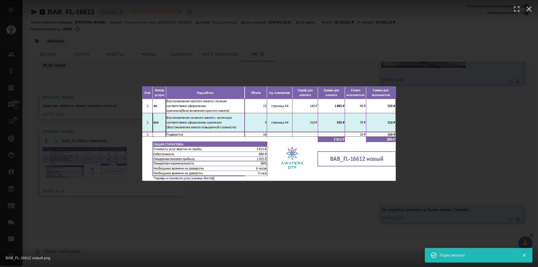
drag, startPoint x: 260, startPoint y: 222, endPoint x: 259, endPoint y: 218, distance: 3.7
click at [261, 221] on div "BAB_FL-16612 новый.png 1 of 1" at bounding box center [269, 133] width 538 height 267
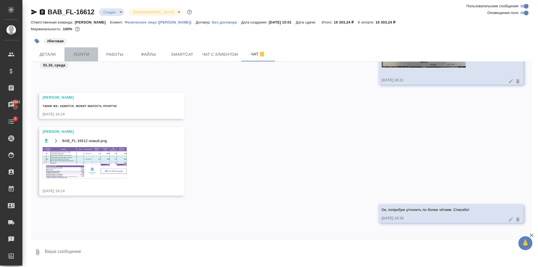
click at [89, 53] on span "Услуги" at bounding box center [81, 54] width 27 height 7
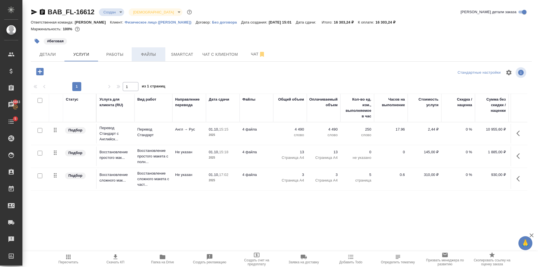
click at [157, 58] on span "Файлы" at bounding box center [148, 54] width 27 height 7
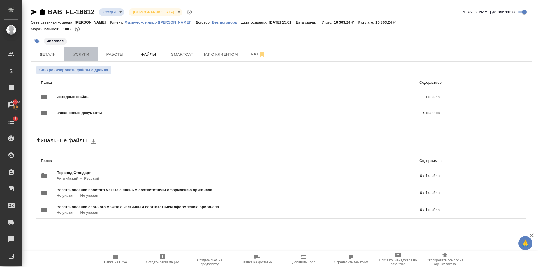
click at [89, 50] on button "Услуги" at bounding box center [81, 54] width 34 height 14
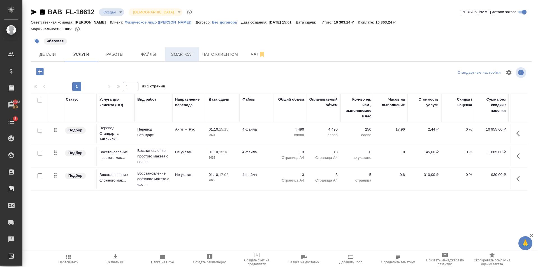
click at [193, 54] on span "Smartcat" at bounding box center [182, 54] width 27 height 7
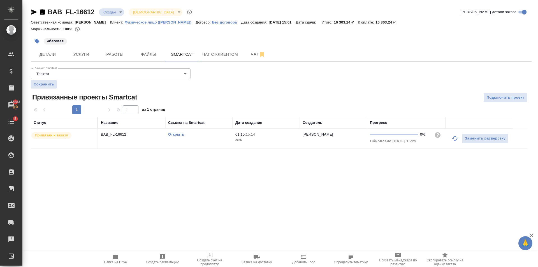
click at [178, 134] on link "Открыть" at bounding box center [176, 134] width 16 height 4
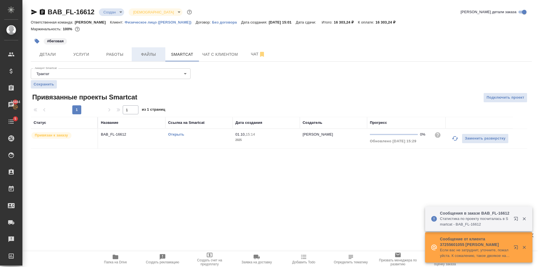
click at [147, 54] on span "Файлы" at bounding box center [148, 54] width 27 height 7
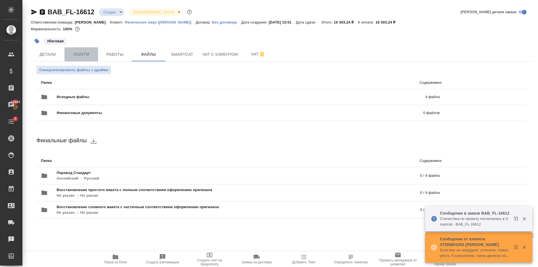
click at [89, 54] on span "Услуги" at bounding box center [81, 54] width 27 height 7
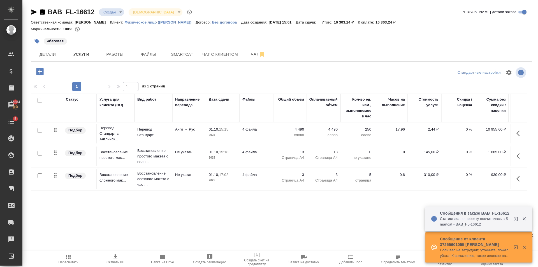
click at [211, 135] on p "2025" at bounding box center [223, 135] width 28 height 6
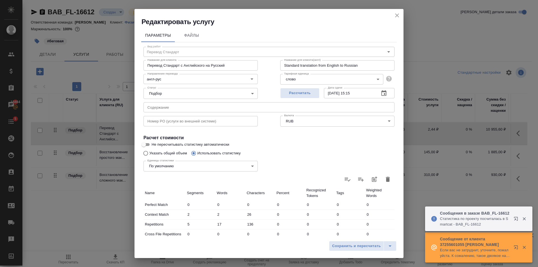
click at [385, 175] on button "button" at bounding box center [387, 179] width 13 height 13
type input "0"
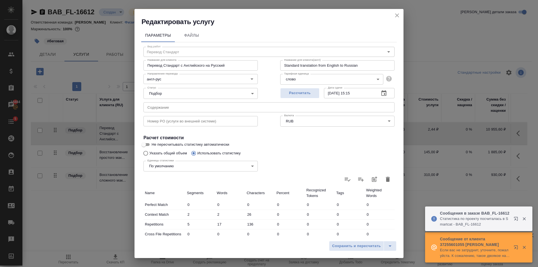
type input "0"
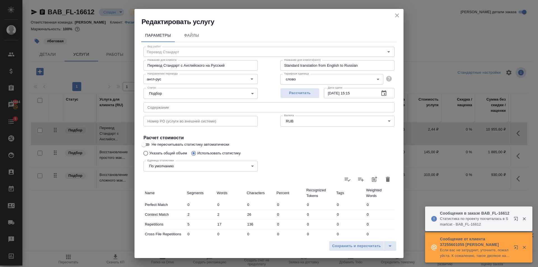
type input "0"
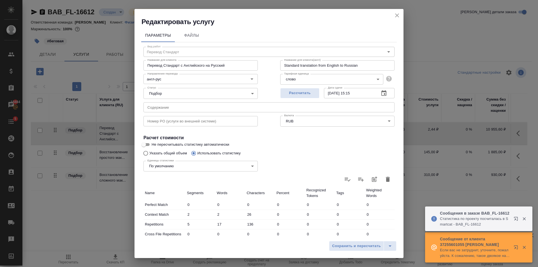
type input "0"
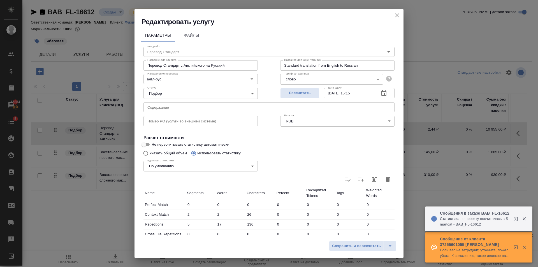
type input "0"
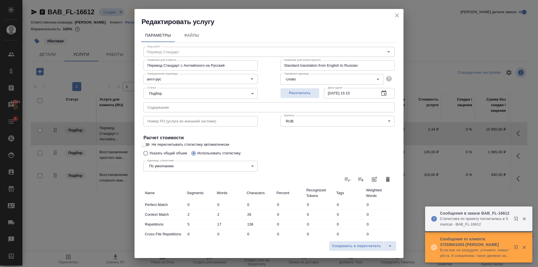
type input "0"
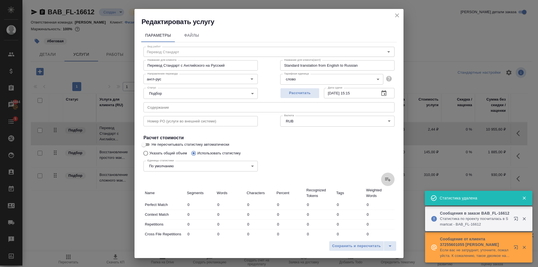
click at [385, 178] on icon at bounding box center [387, 179] width 7 height 7
click at [0, 0] on input "file" at bounding box center [0, 0] width 0 height 0
type input "2"
type input "26"
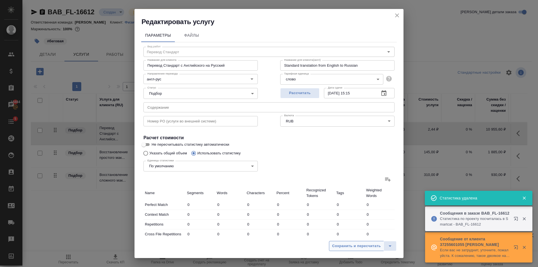
type input "5"
type input "17"
type input "136"
type input "4"
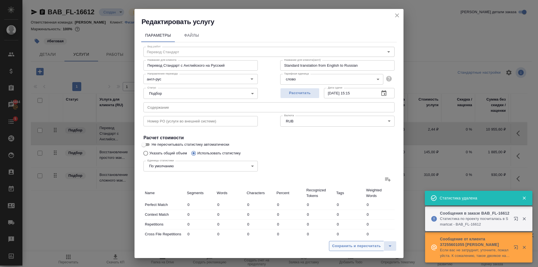
type input "5"
type input "27"
type input "38"
type input "281"
type input "16"
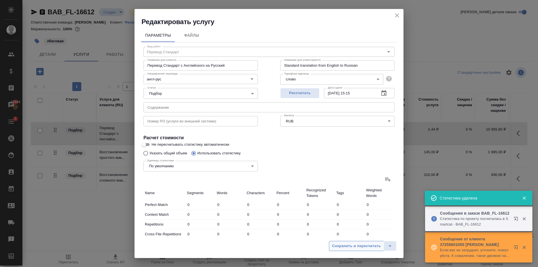
type input "25"
type input "165"
type input "4"
type input "49"
type input "314"
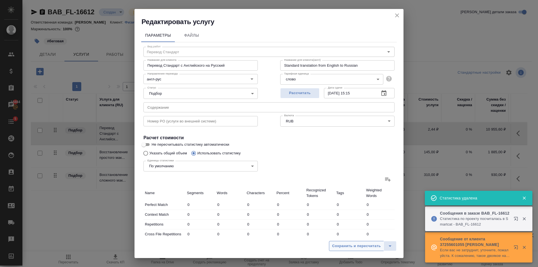
type input "11"
type input "57"
type input "366"
type input "215"
type input "4809"
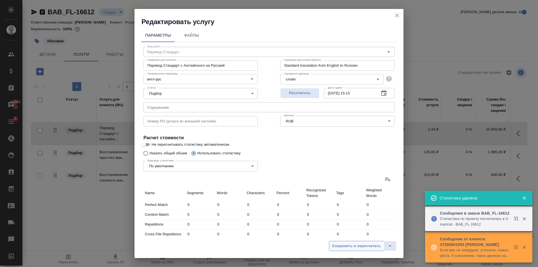
type input "28865"
type input "275"
type input "4980"
type input "30017"
type input "284"
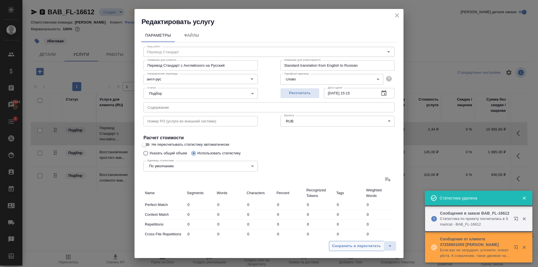
type input "5001"
type input "30158"
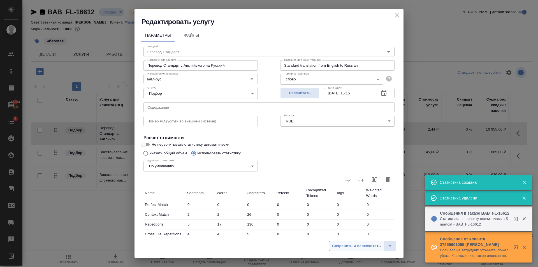
click at [367, 244] on span "Сохранить и пересчитать" at bounding box center [356, 246] width 49 height 6
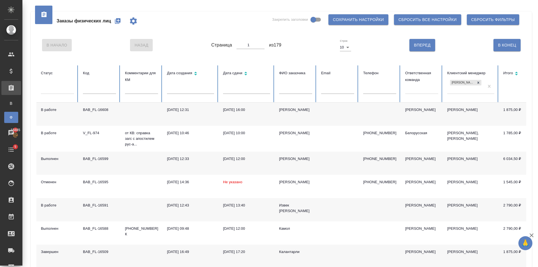
click at [383, 165] on td "[PHONE_NUMBER]" at bounding box center [380, 163] width 42 height 23
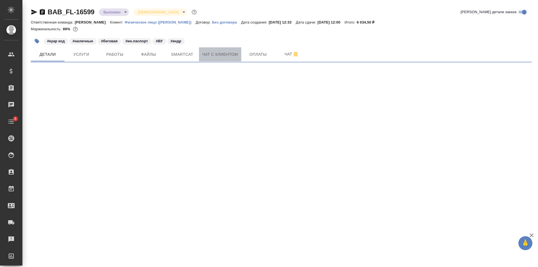
click at [226, 52] on span "Чат с клиентом" at bounding box center [220, 54] width 36 height 7
click at [52, 69] on span "Начать чат" at bounding box center [44, 66] width 21 height 6
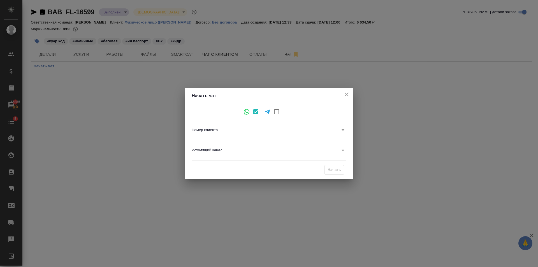
type input "[PHONE_NUMBER]"
click at [344, 148] on body "🙏 .cls-1 fill:#fff; AWATERA [PERSON_NAME] Клиенты Спецификации Заказы 15885 Чат…" at bounding box center [269, 133] width 538 height 267
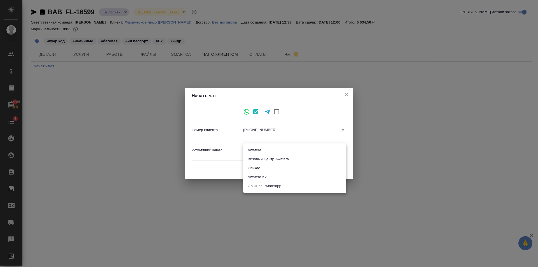
click at [268, 146] on li "Awatera" at bounding box center [294, 150] width 103 height 9
type input "2"
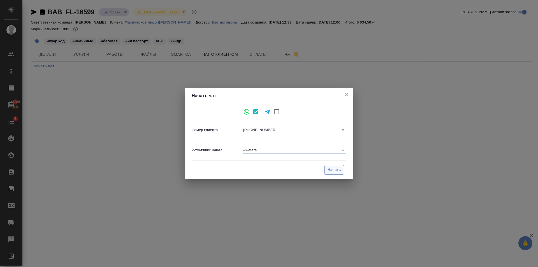
click at [329, 172] on span "Начать" at bounding box center [334, 170] width 13 height 6
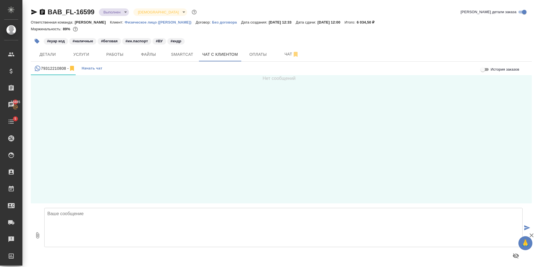
click at [97, 234] on textarea at bounding box center [283, 227] width 478 height 39
click at [119, 234] on textarea at bounding box center [283, 227] width 478 height 39
type textarea "Адрес Бюро переводов Аватера: 1й Магистральный тупик, д.5а, блок Д, 8 этаж, офи…"
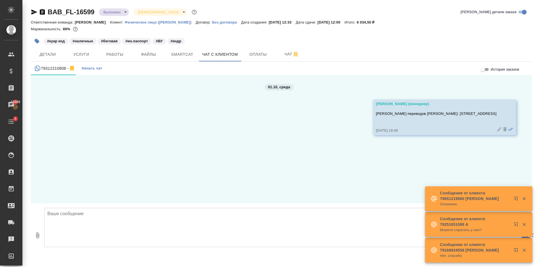
scroll to position [3, 0]
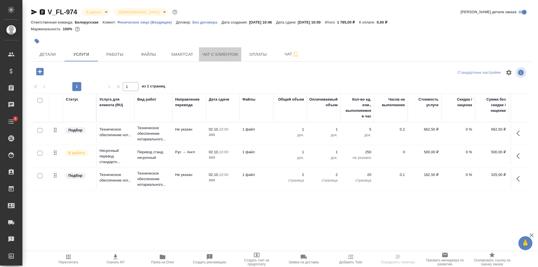
click at [212, 54] on span "Чат с клиентом" at bounding box center [220, 54] width 36 height 7
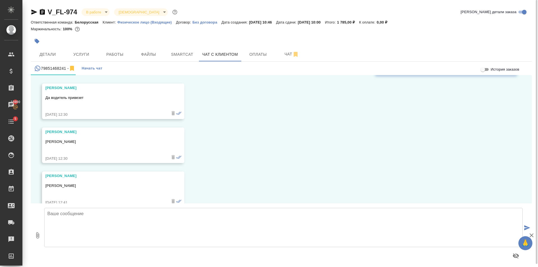
scroll to position [1507, 0]
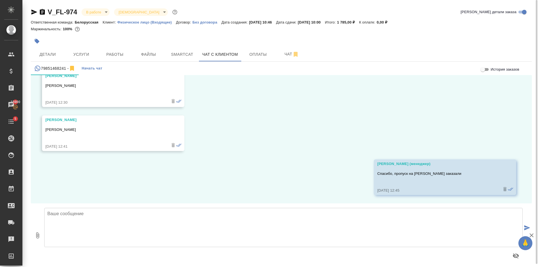
click at [196, 217] on textarea at bounding box center [283, 227] width 478 height 39
type textarea "Уточните, пожалуйста, привезёте [DATE] документ? [PERSON_NAME] работает до 18 ч…"
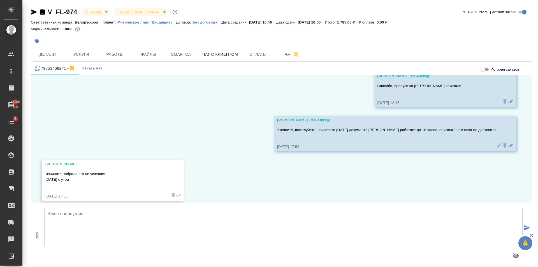
scroll to position [1601, 0]
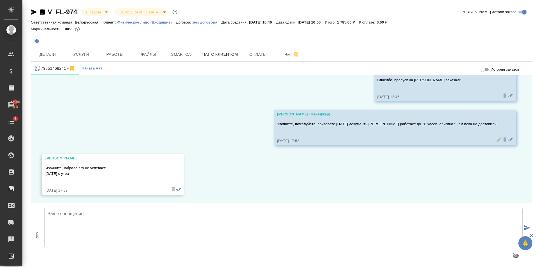
click at [105, 221] on textarea at bounding box center [283, 227] width 478 height 39
type textarea "[PERSON_NAME], спасибо за информацию. [DATE] офис с 9 утра открыт. Хорошего веч…"
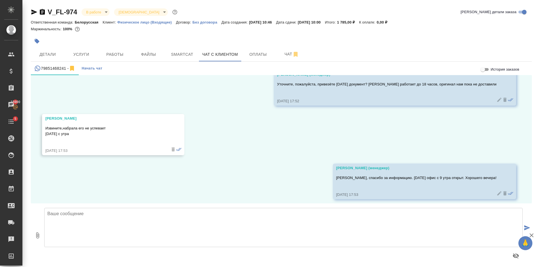
scroll to position [1645, 0]
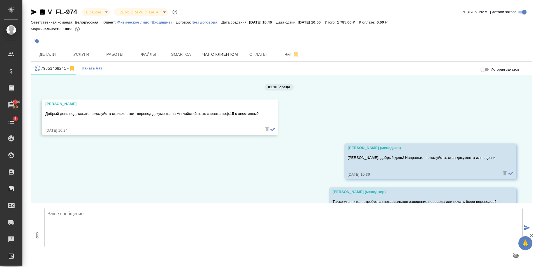
scroll to position [1645, 0]
